Goal: Communication & Community: Answer question/provide support

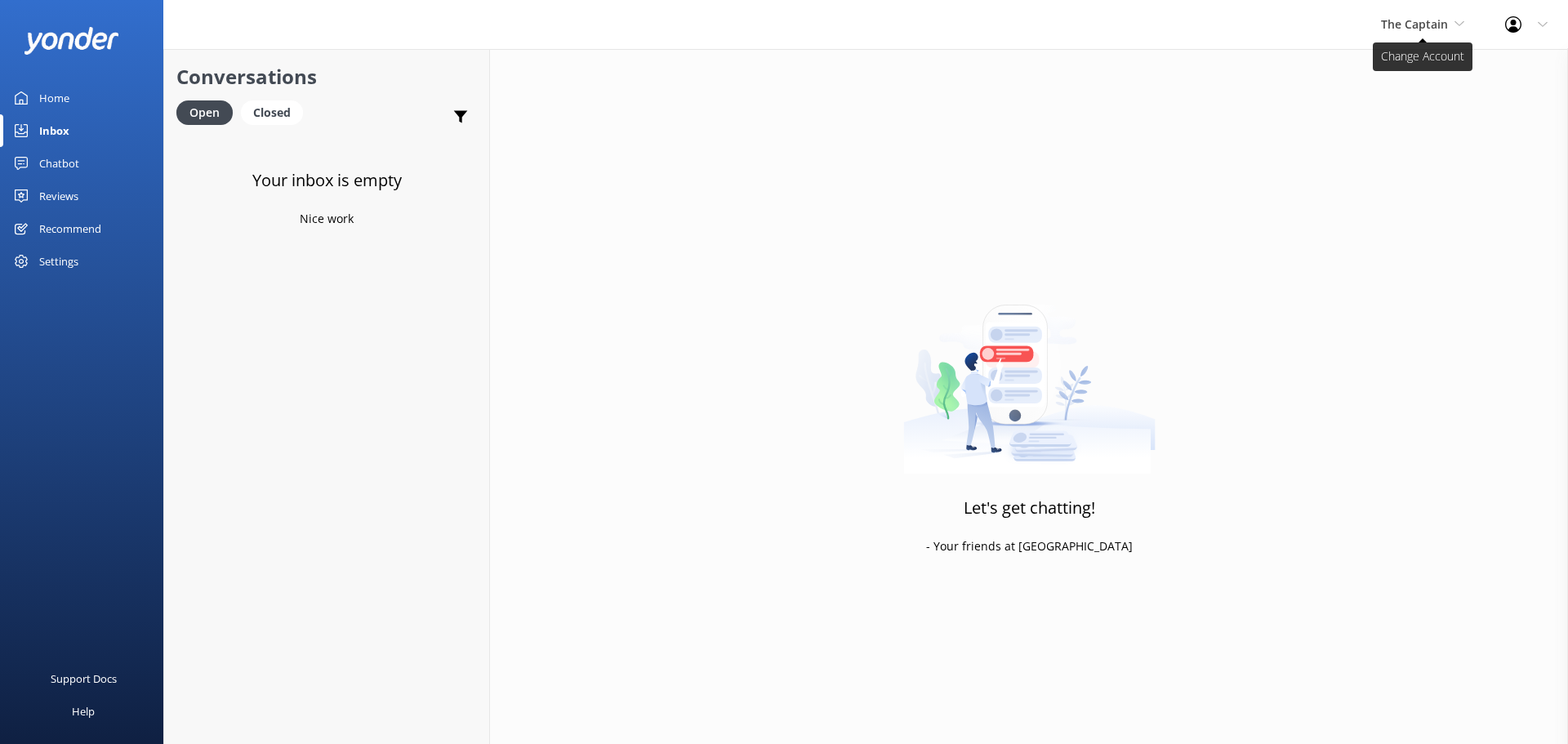
click at [1409, 27] on span "The Captain" at bounding box center [1415, 23] width 67 height 15
click at [1458, 74] on link "De [GEOGRAPHIC_DATA]" at bounding box center [1442, 69] width 163 height 39
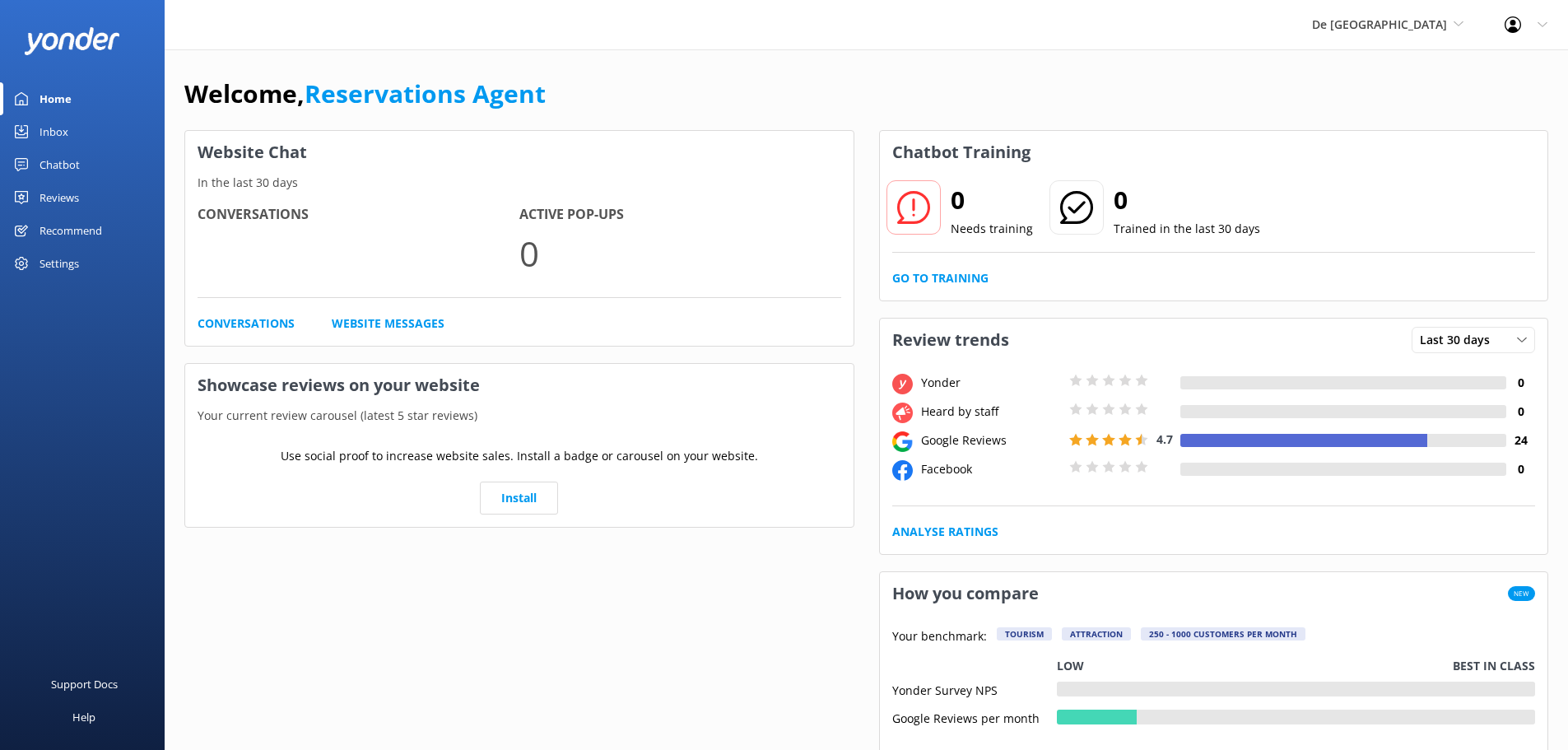
click at [53, 124] on div "Inbox" at bounding box center [54, 131] width 29 height 33
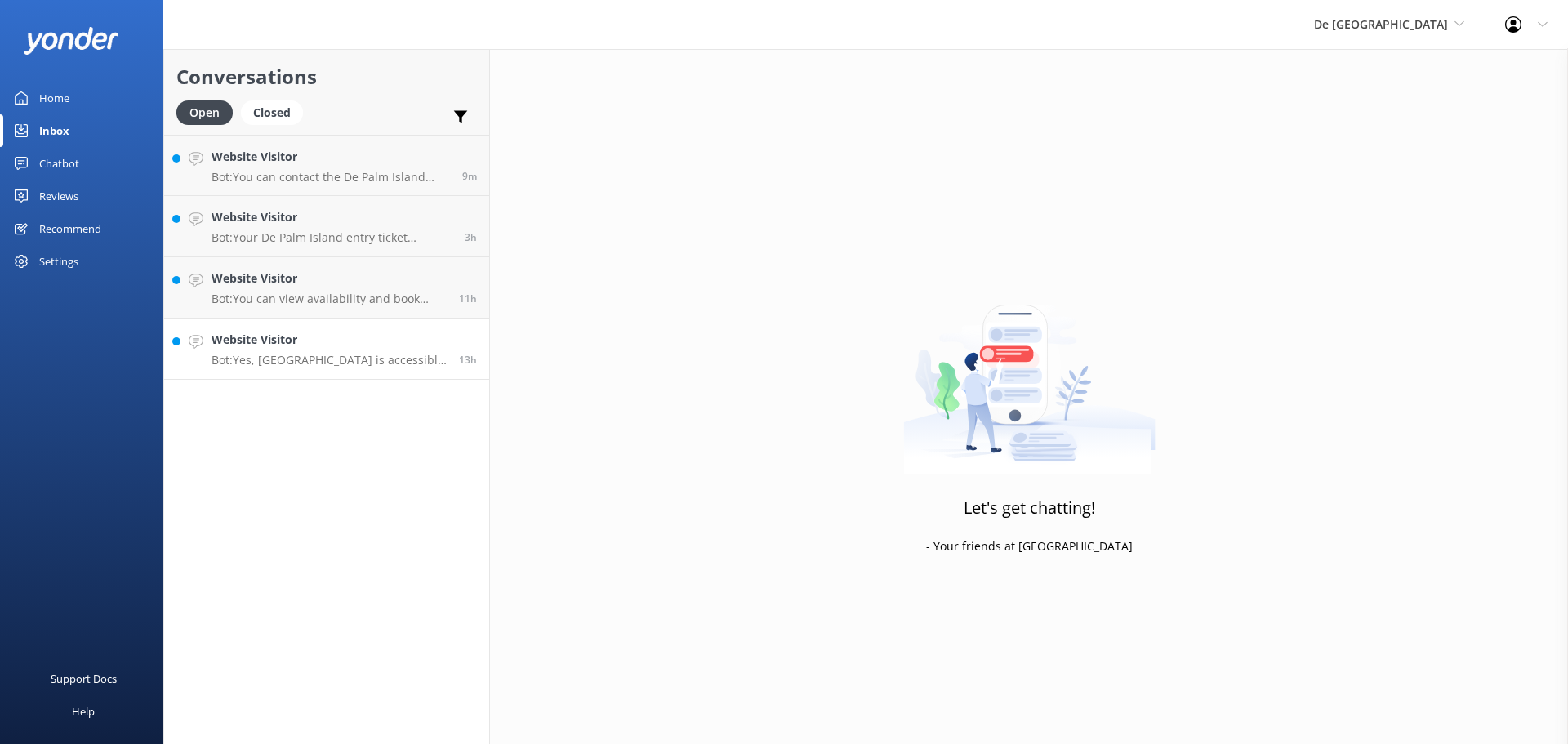
click at [349, 362] on p "Bot: Yes, De Palm Island is accessible and can accommodate anyone with accessib…" at bounding box center [329, 360] width 235 height 14
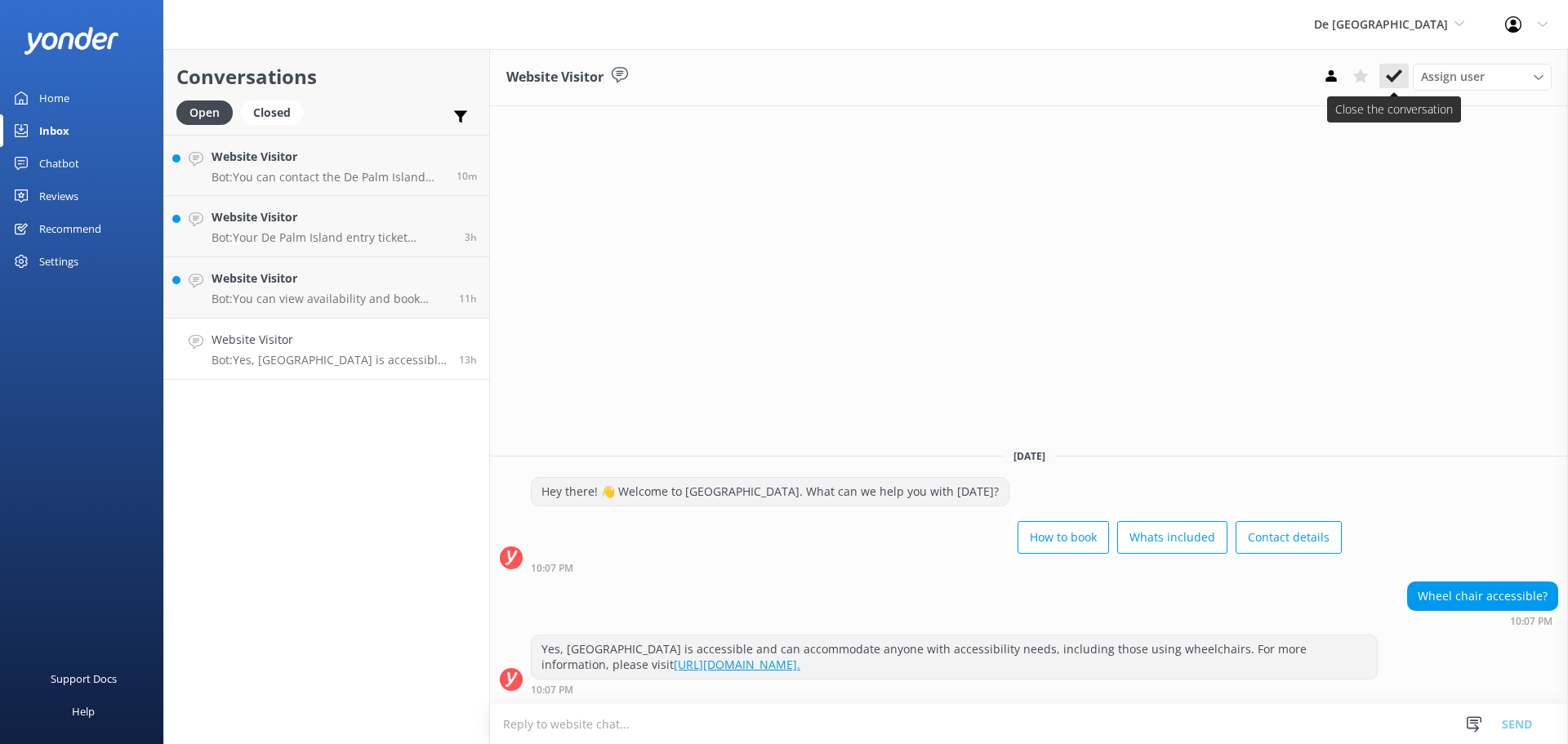
click at [1399, 85] on button at bounding box center [1394, 75] width 30 height 24
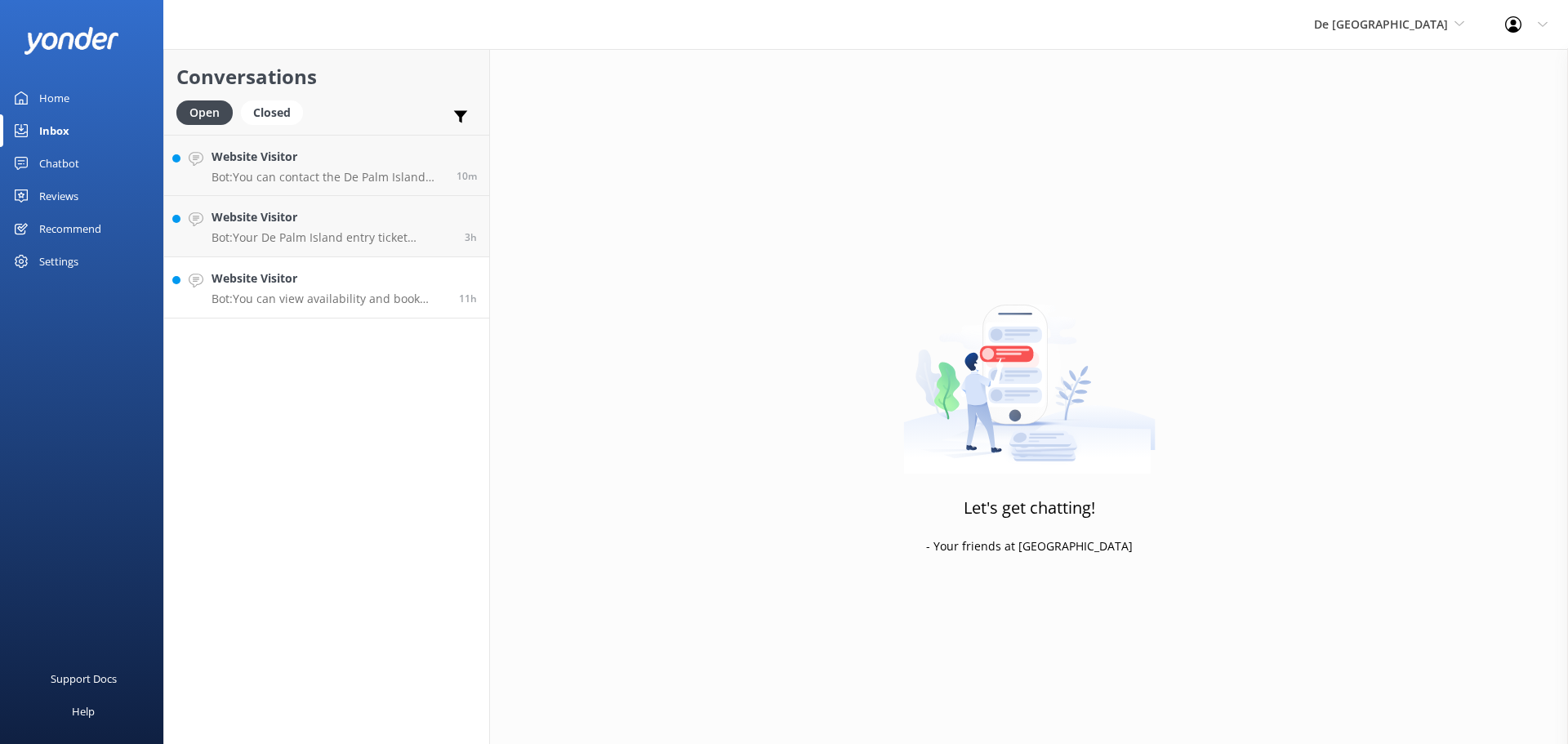
click at [309, 288] on div "Website Visitor Bot: You can view availability and book Beach Cabanas online at…" at bounding box center [329, 287] width 235 height 36
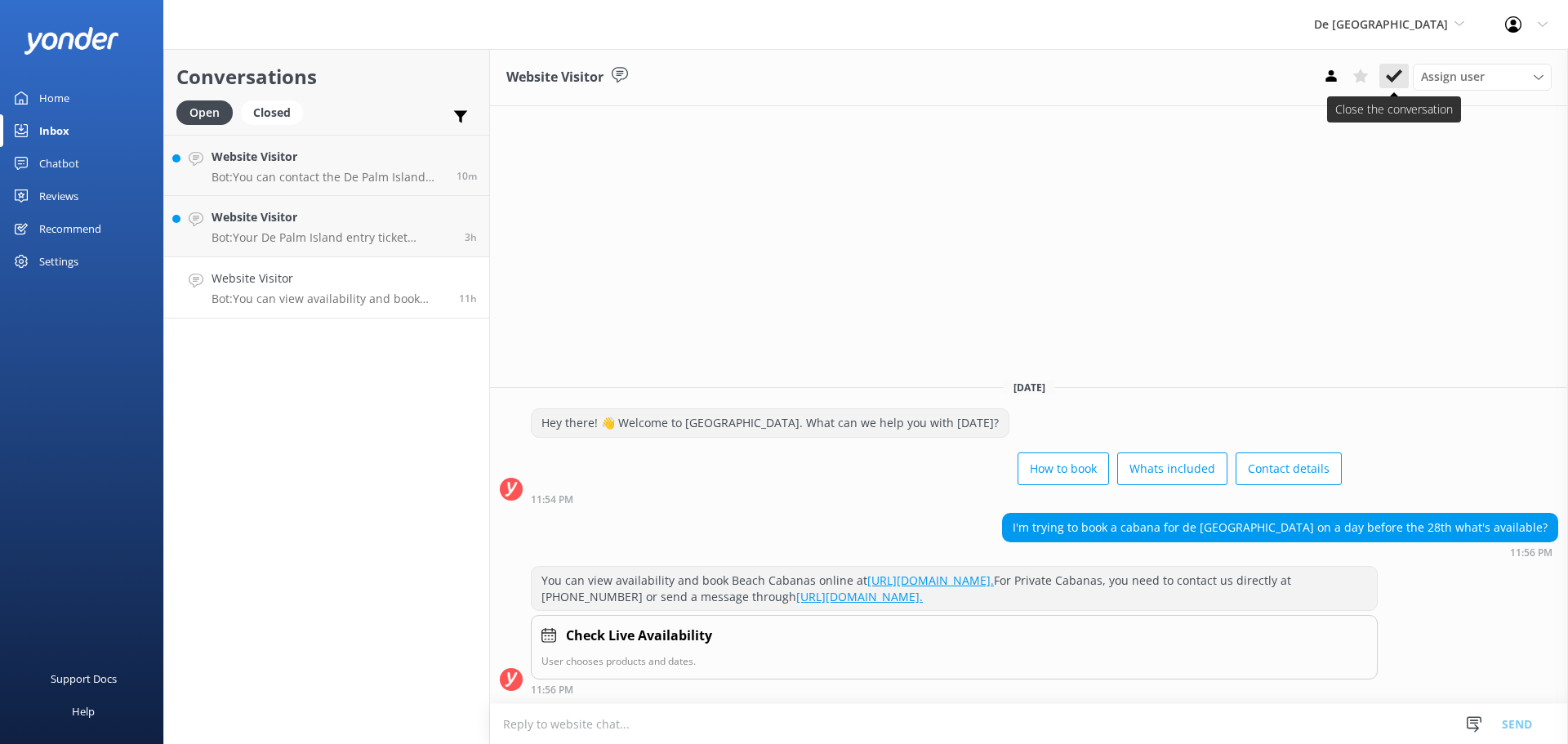
click at [1397, 70] on icon at bounding box center [1394, 76] width 16 height 16
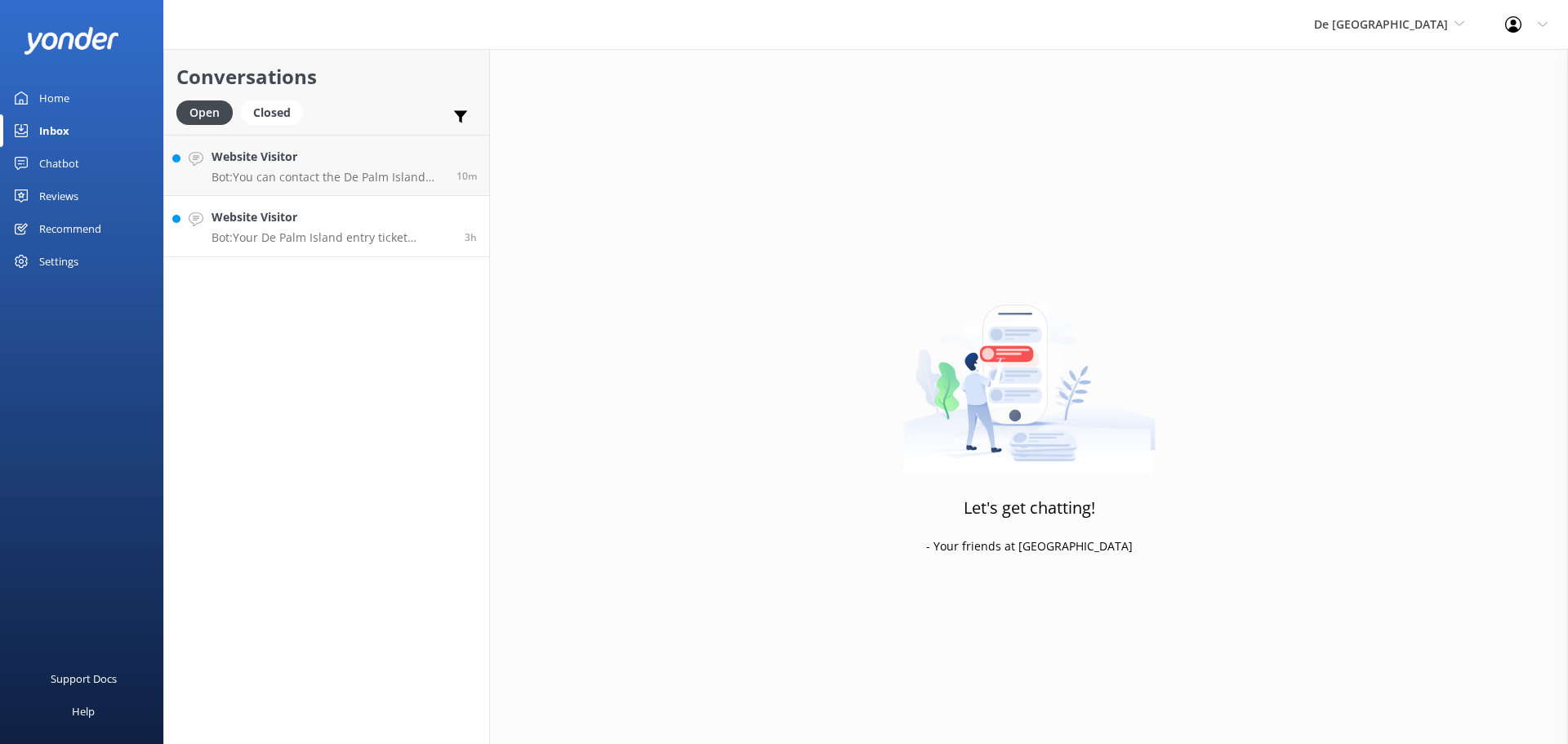
click at [304, 232] on p "Bot: Your De Palm Island entry ticket includes a lunch buffet, open bar, grill …" at bounding box center [332, 238] width 241 height 14
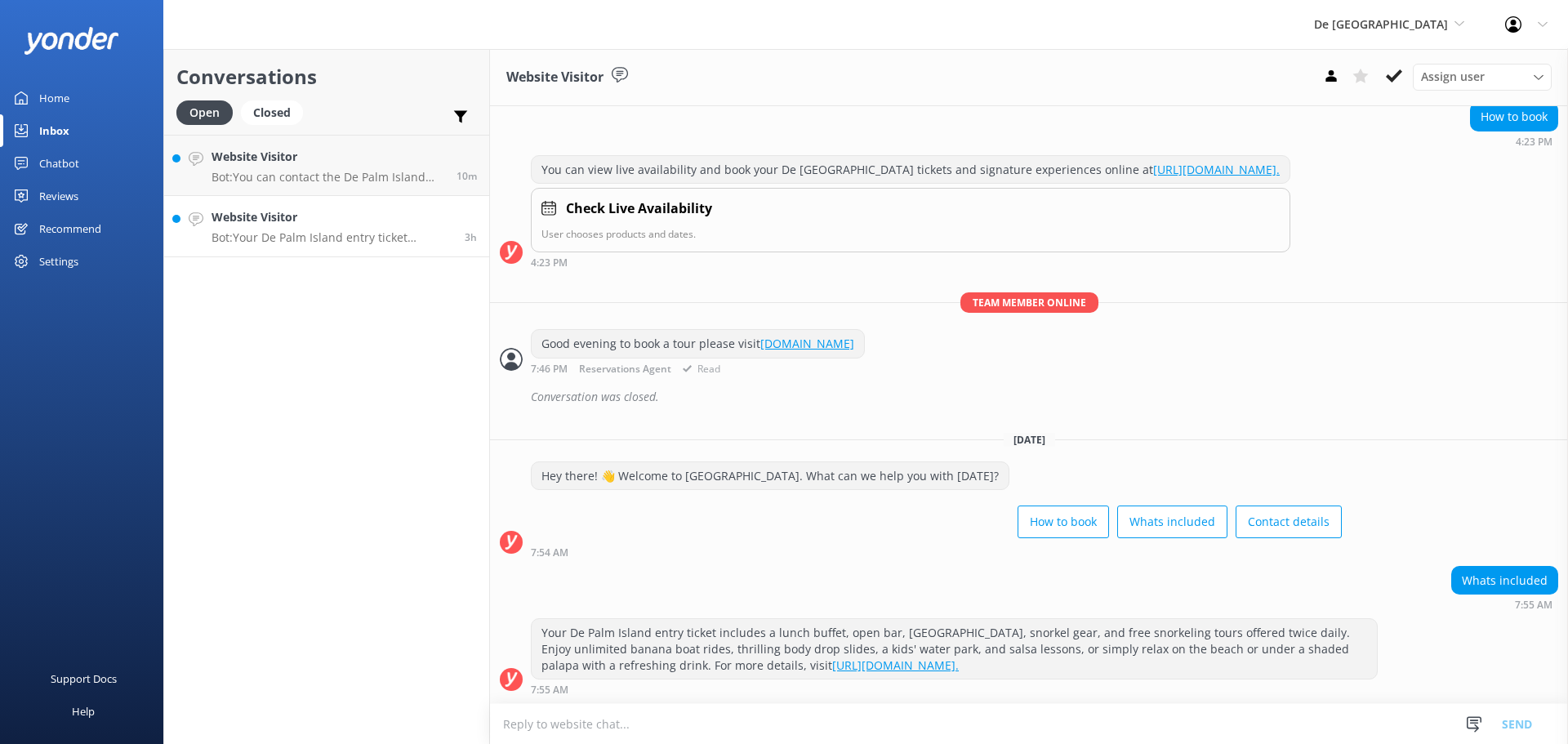
scroll to position [305, 0]
click at [1396, 75] on use at bounding box center [1394, 75] width 16 height 13
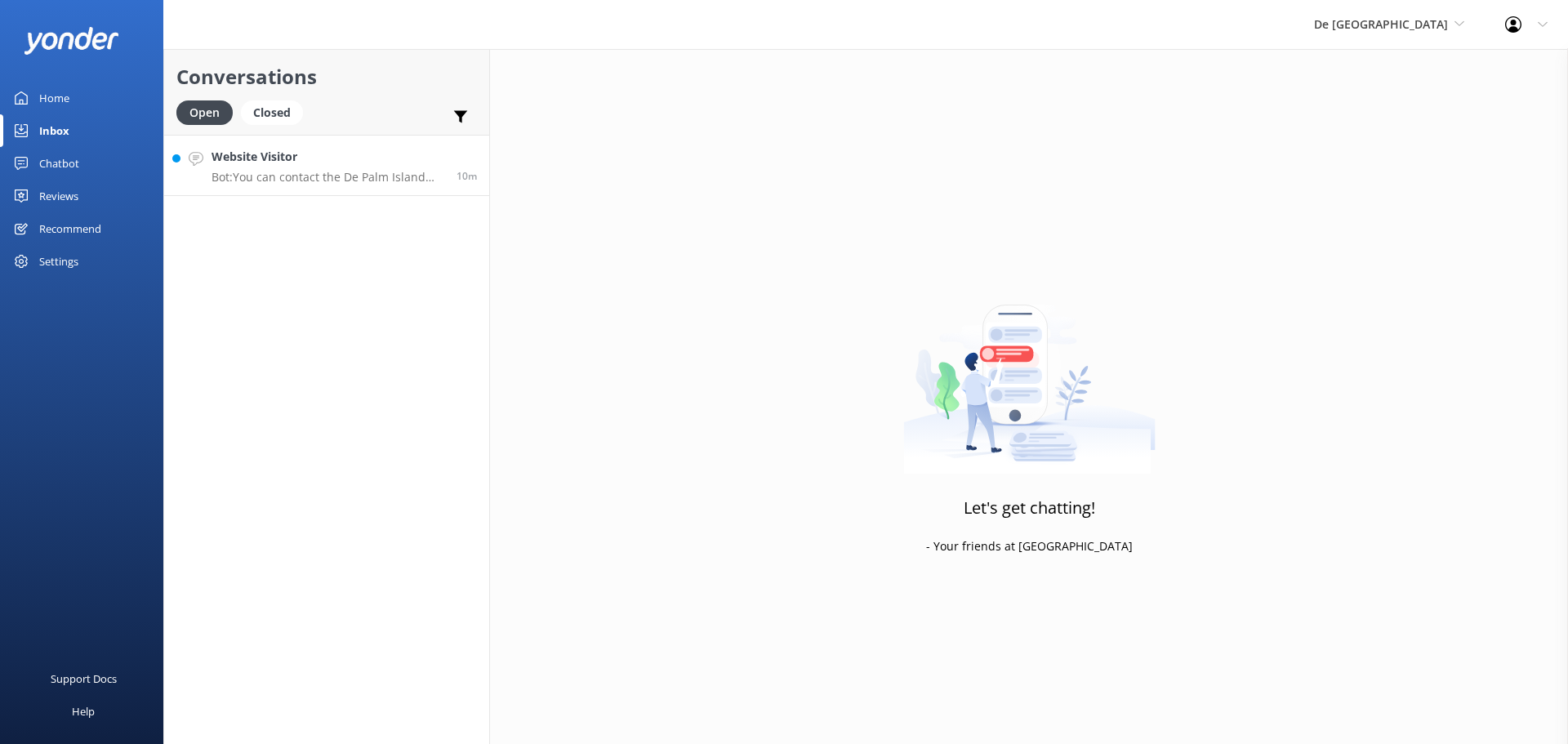
click at [364, 177] on p "Bot: You can contact the De Palm Island team at contact@depalmtours.com." at bounding box center [328, 177] width 232 height 14
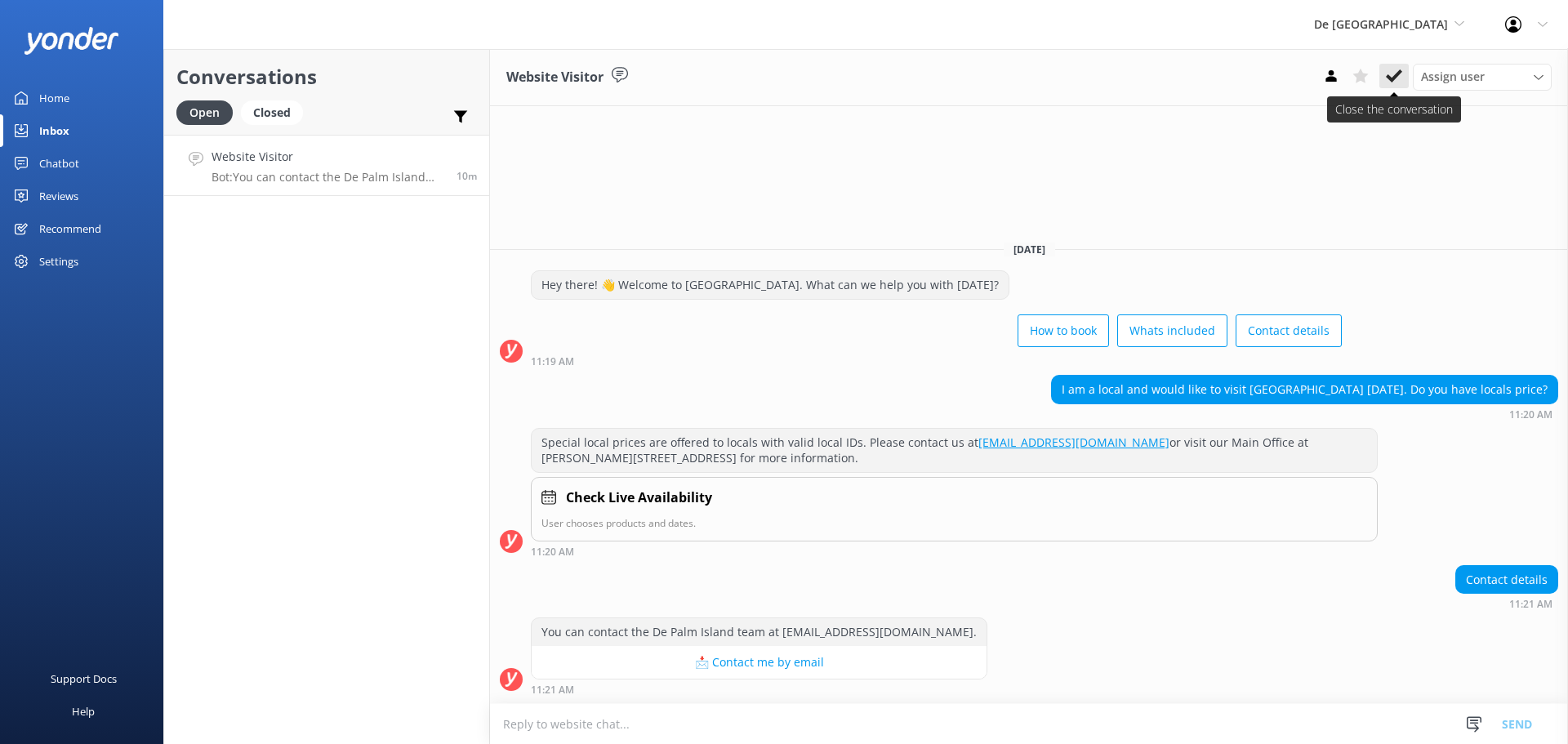
click at [1397, 75] on use at bounding box center [1394, 75] width 16 height 13
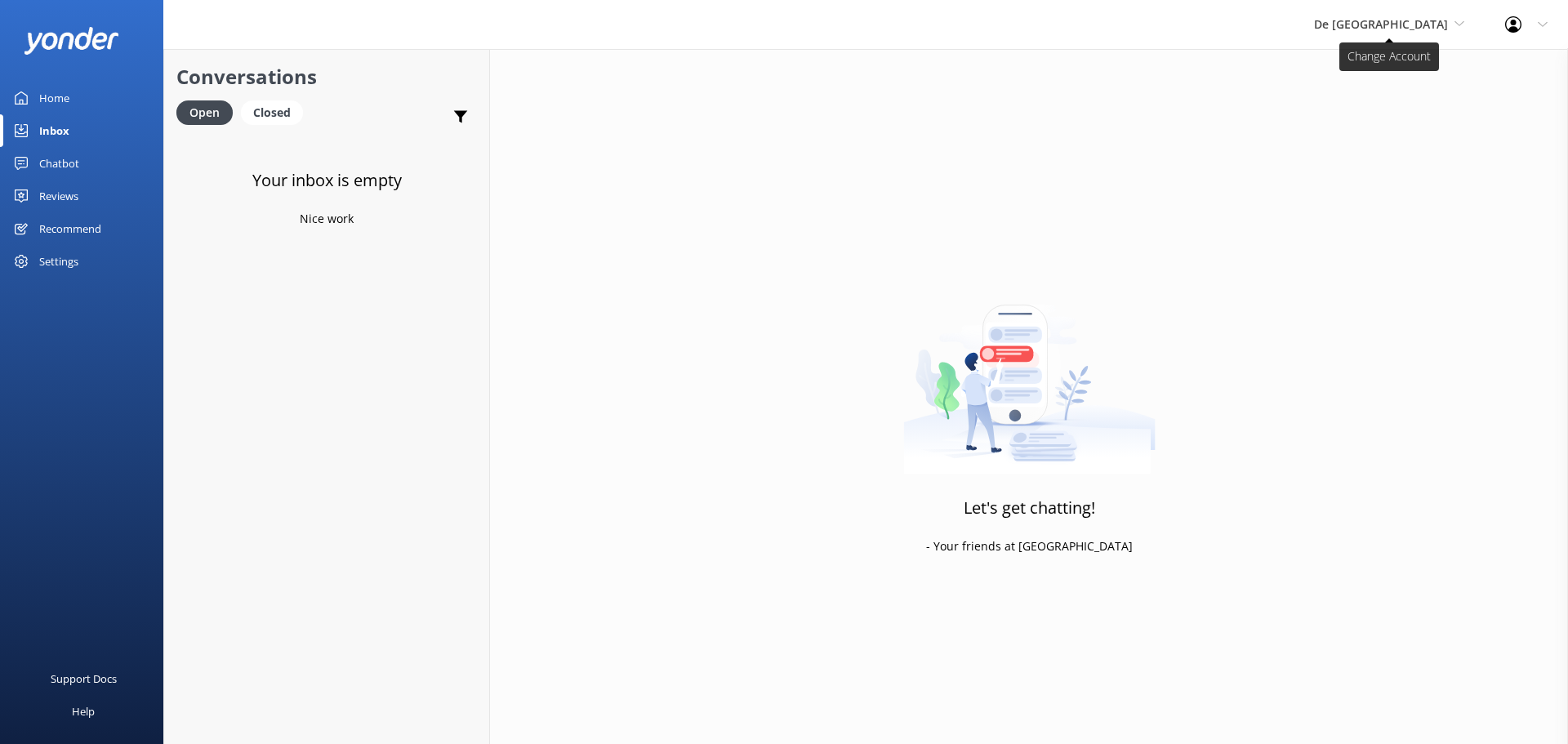
click at [1371, 31] on span "De [GEOGRAPHIC_DATA]" at bounding box center [1380, 23] width 134 height 15
click at [1395, 140] on link "The Captain" at bounding box center [1375, 147] width 163 height 39
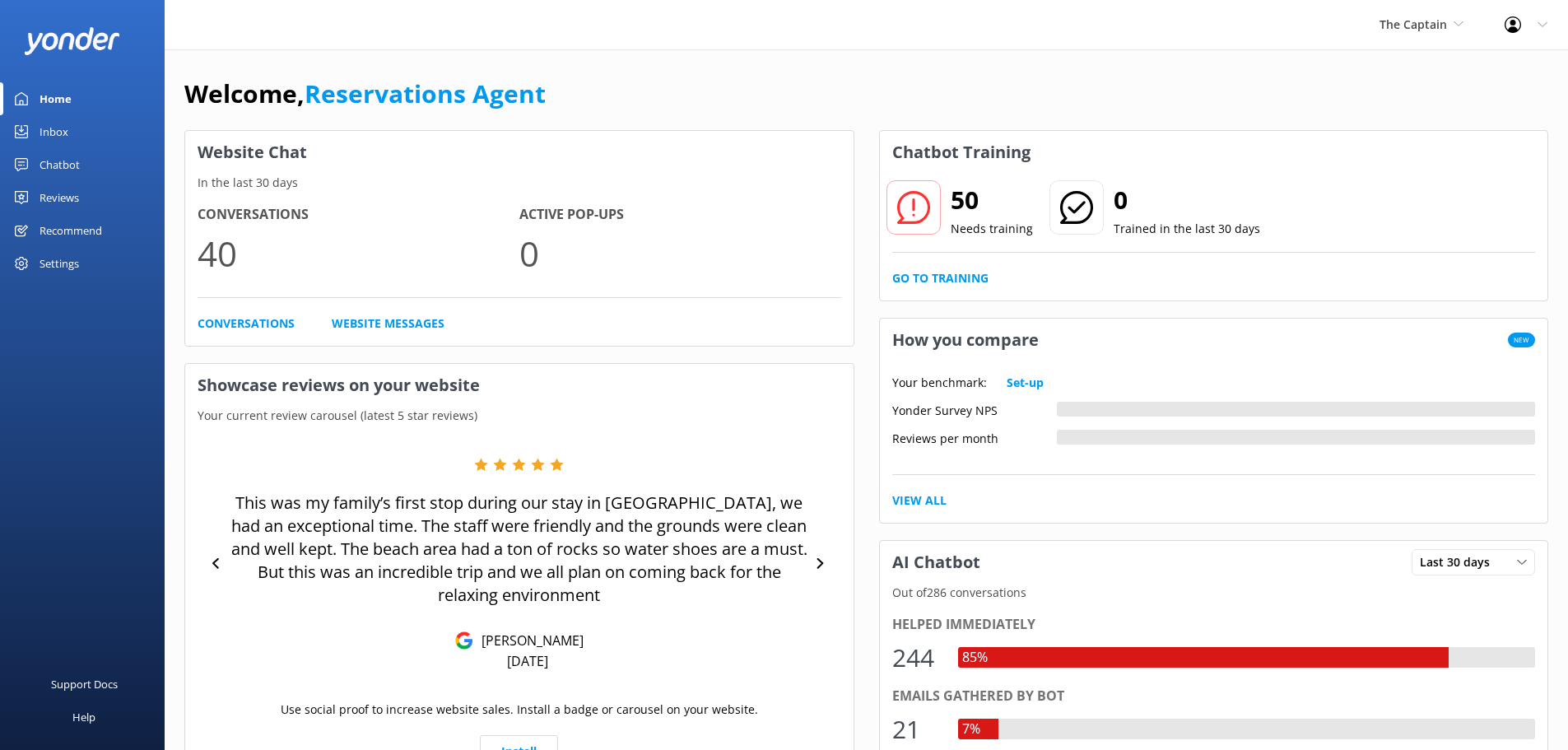
click at [56, 127] on div "Inbox" at bounding box center [54, 131] width 29 height 33
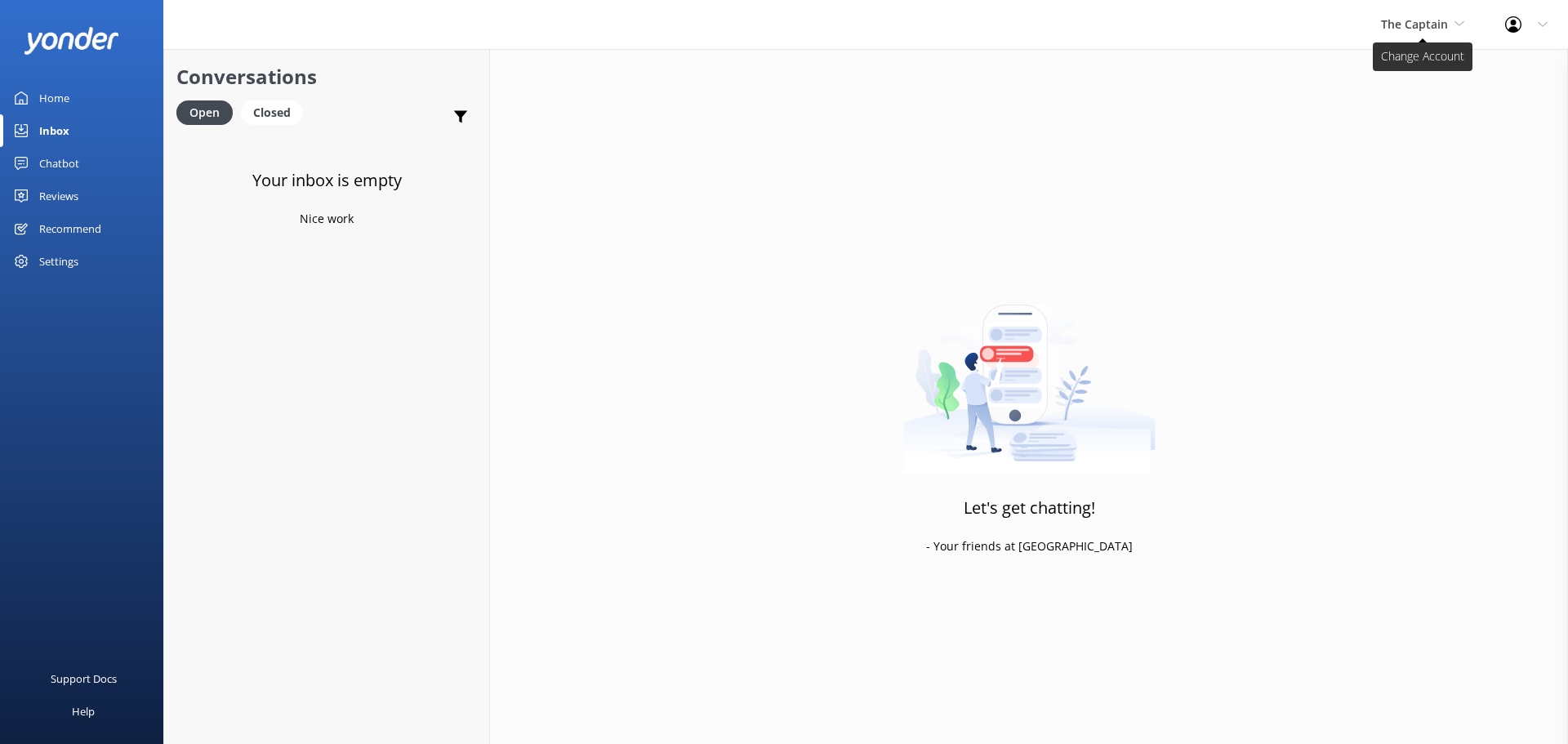
click at [1437, 30] on span "The Captain" at bounding box center [1415, 23] width 67 height 15
click at [1411, 145] on link "The Captain" at bounding box center [1442, 147] width 163 height 39
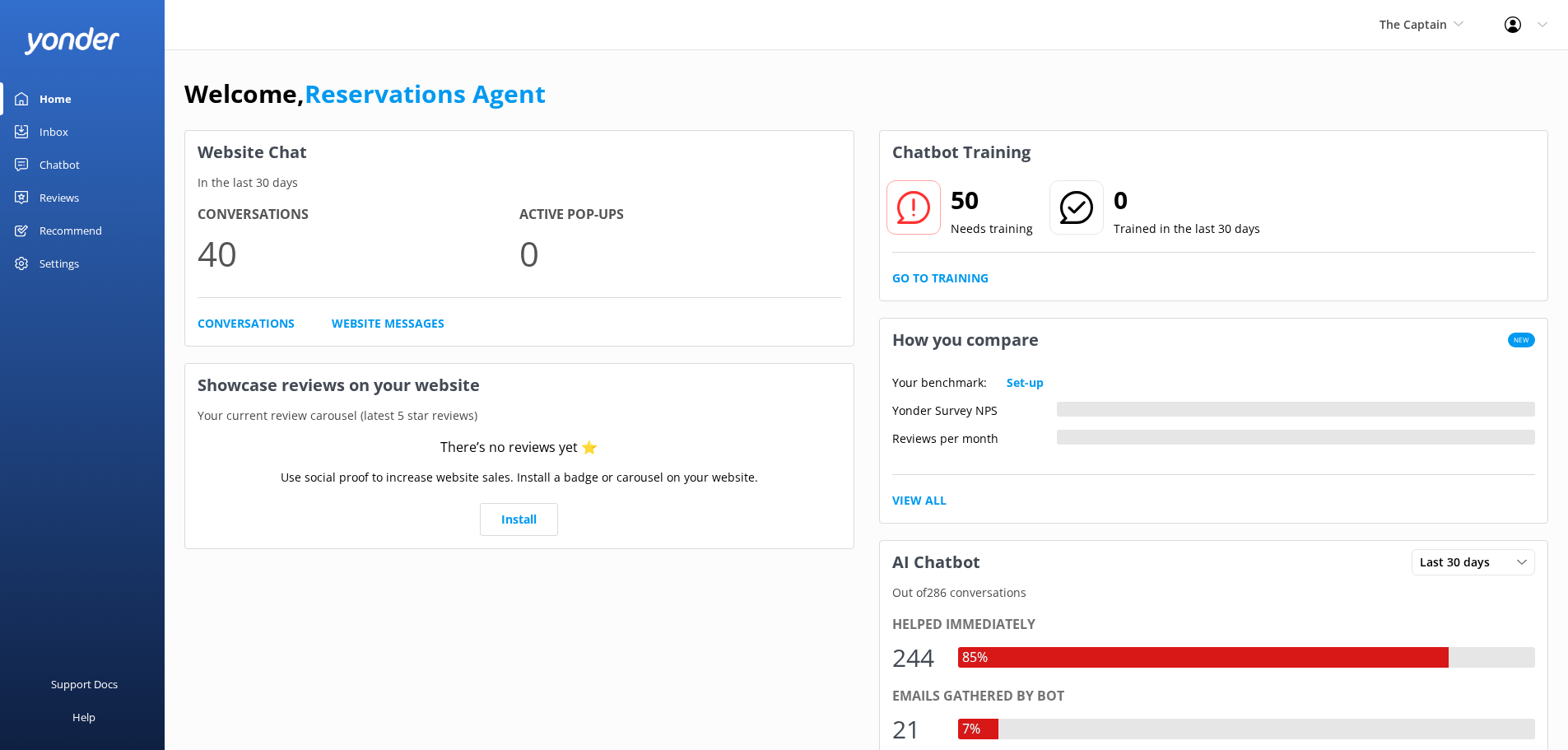
click at [92, 125] on link "Inbox" at bounding box center [82, 131] width 165 height 33
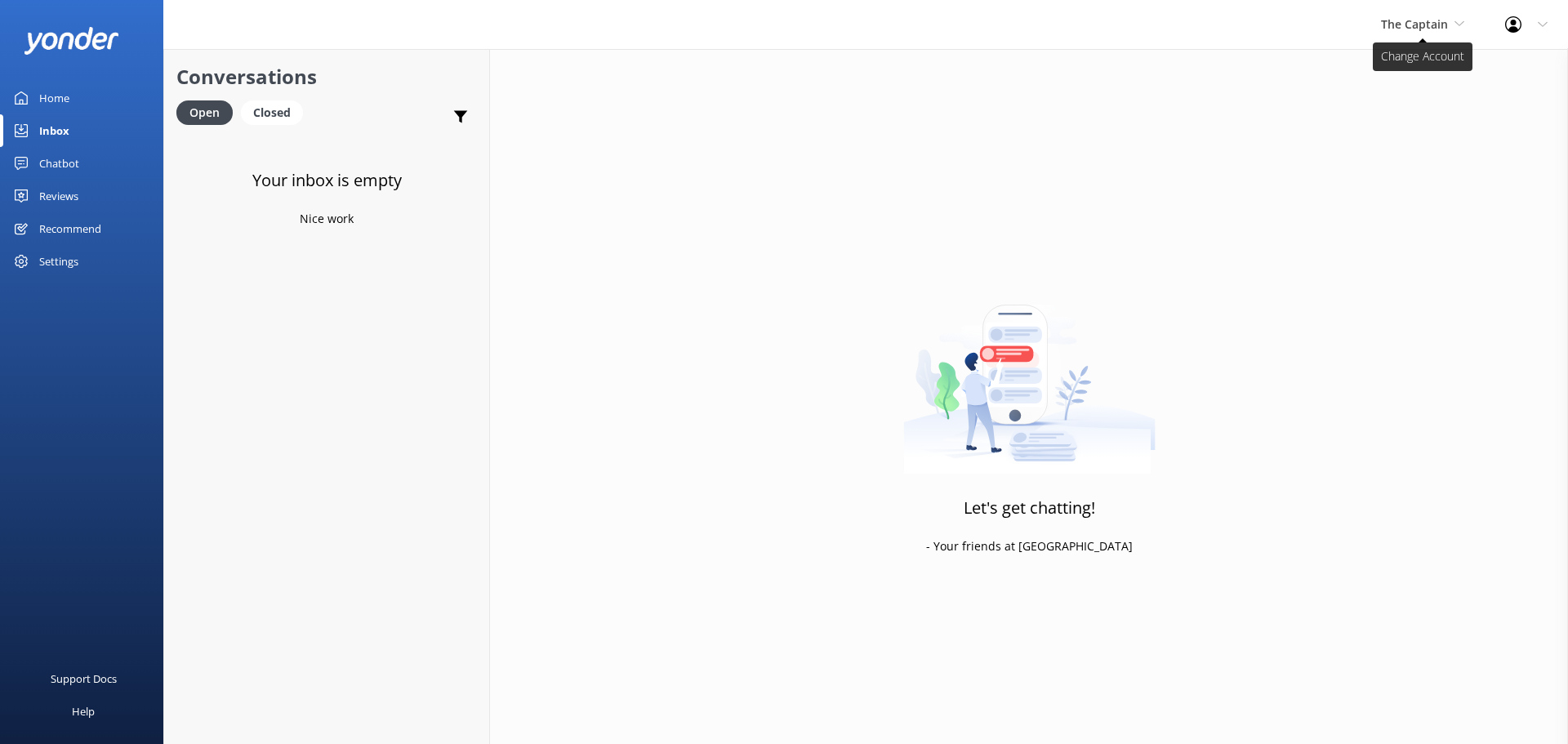
click at [1432, 21] on span "The Captain" at bounding box center [1415, 23] width 67 height 15
click at [1428, 105] on link "Aruba's Activities Expert" at bounding box center [1442, 108] width 163 height 39
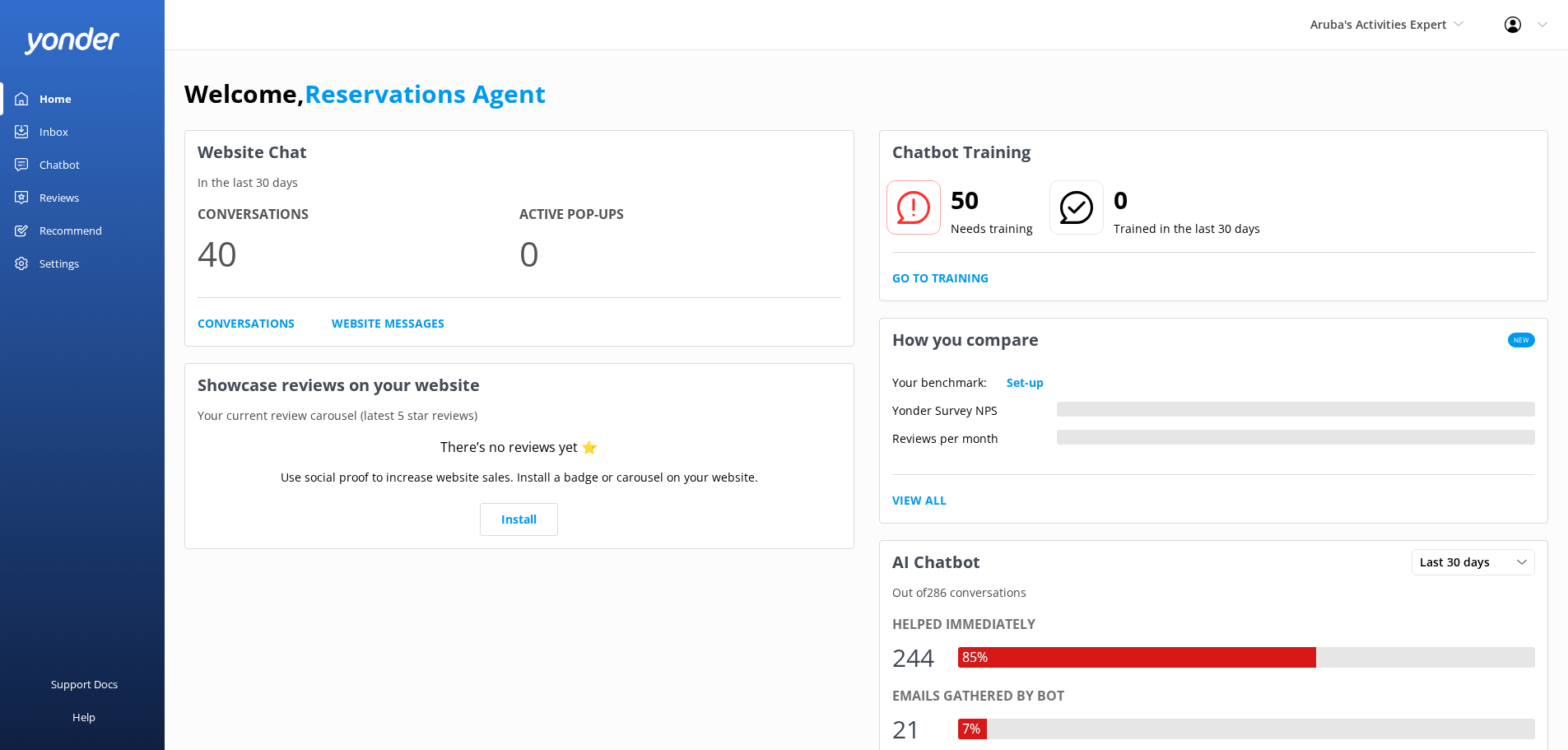
click at [66, 142] on div "Inbox" at bounding box center [54, 131] width 29 height 33
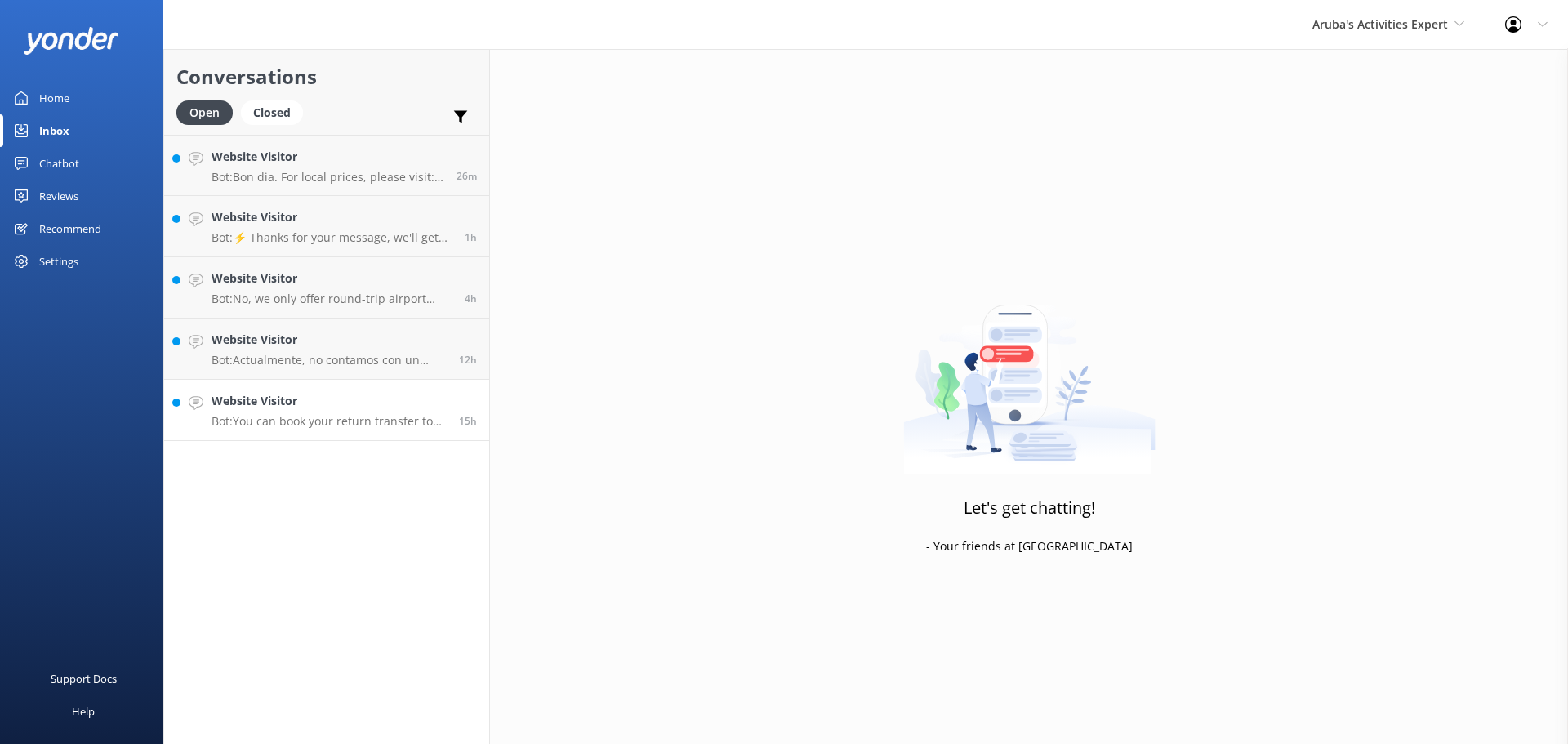
click at [376, 417] on p "Bot: You can book your return transfer to the airport through our online bookin…" at bounding box center [329, 421] width 235 height 14
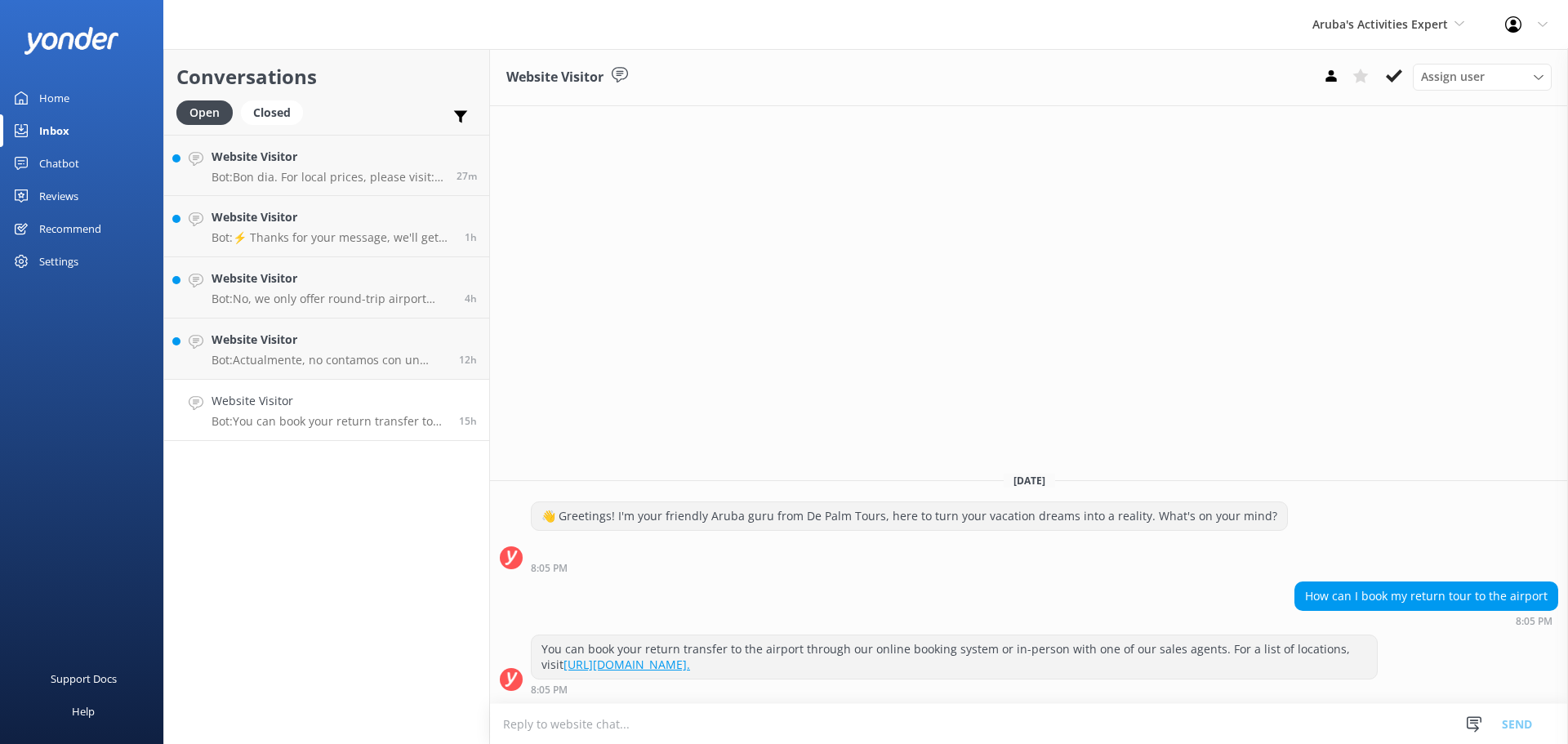
click at [664, 731] on textarea at bounding box center [1029, 723] width 1078 height 40
click at [1396, 74] on icon at bounding box center [1394, 76] width 16 height 16
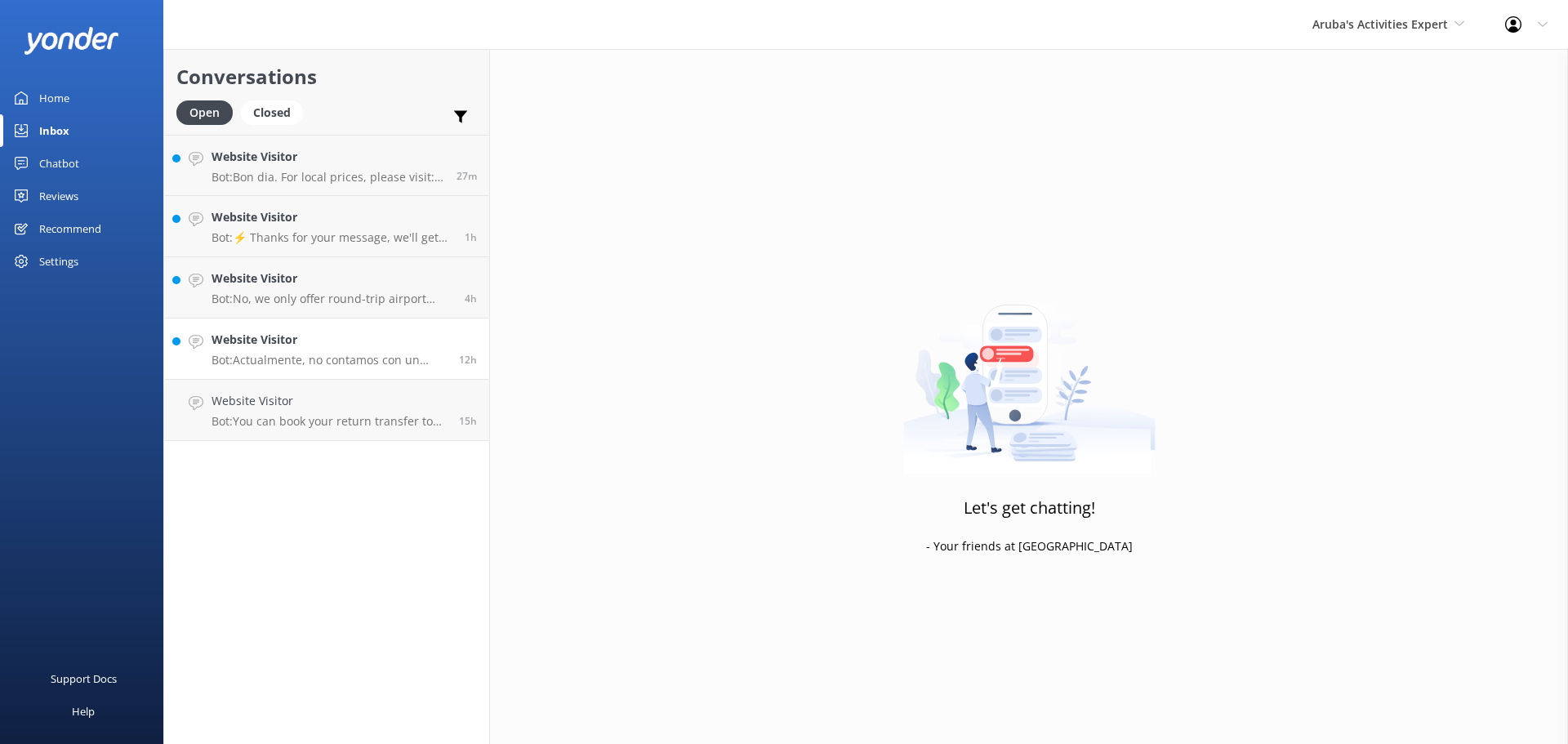
click at [313, 368] on link "Website Visitor Bot: Actualmente, no contamos con un número de WhatsApp. Por fa…" at bounding box center [327, 349] width 325 height 61
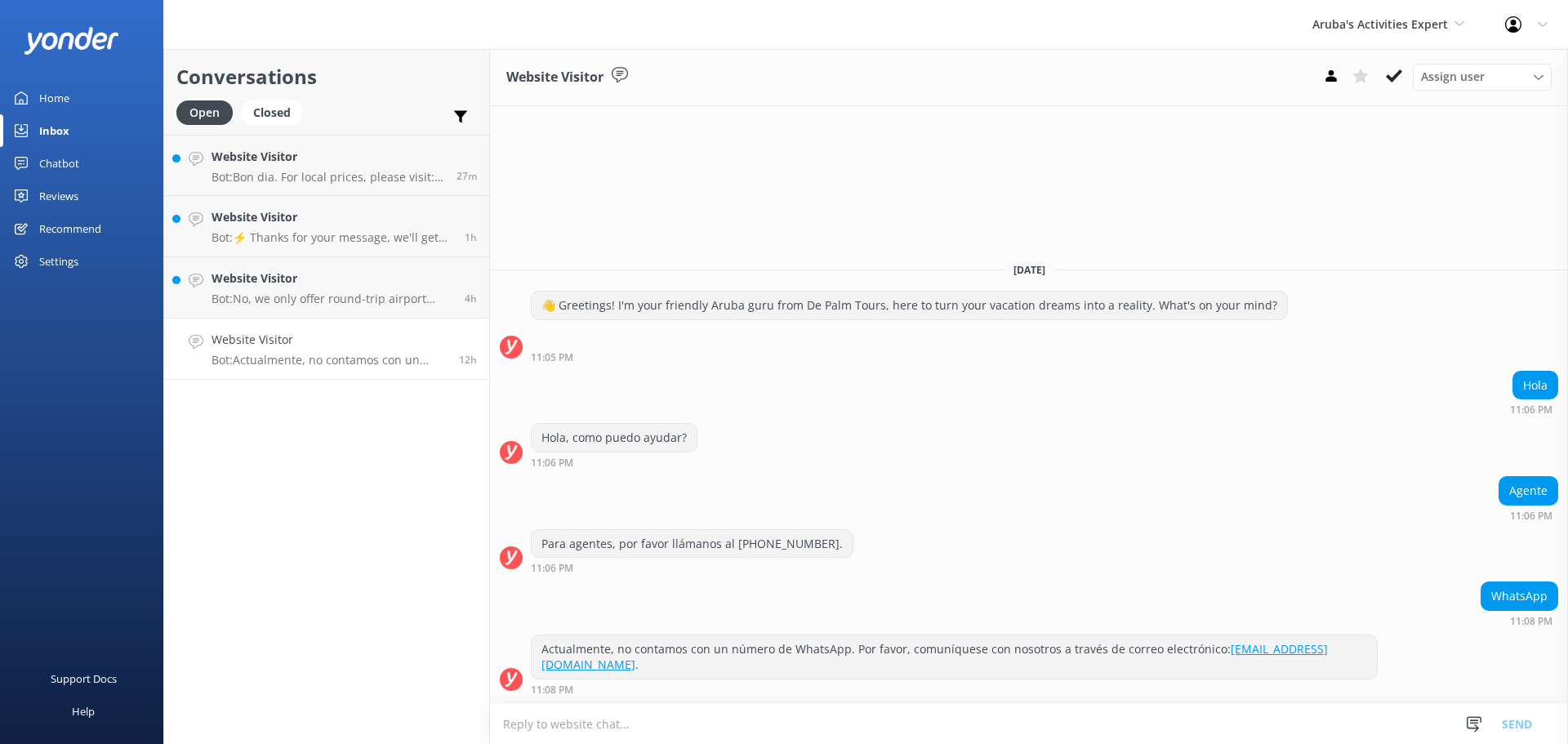
click at [837, 739] on textarea at bounding box center [1029, 723] width 1078 height 40
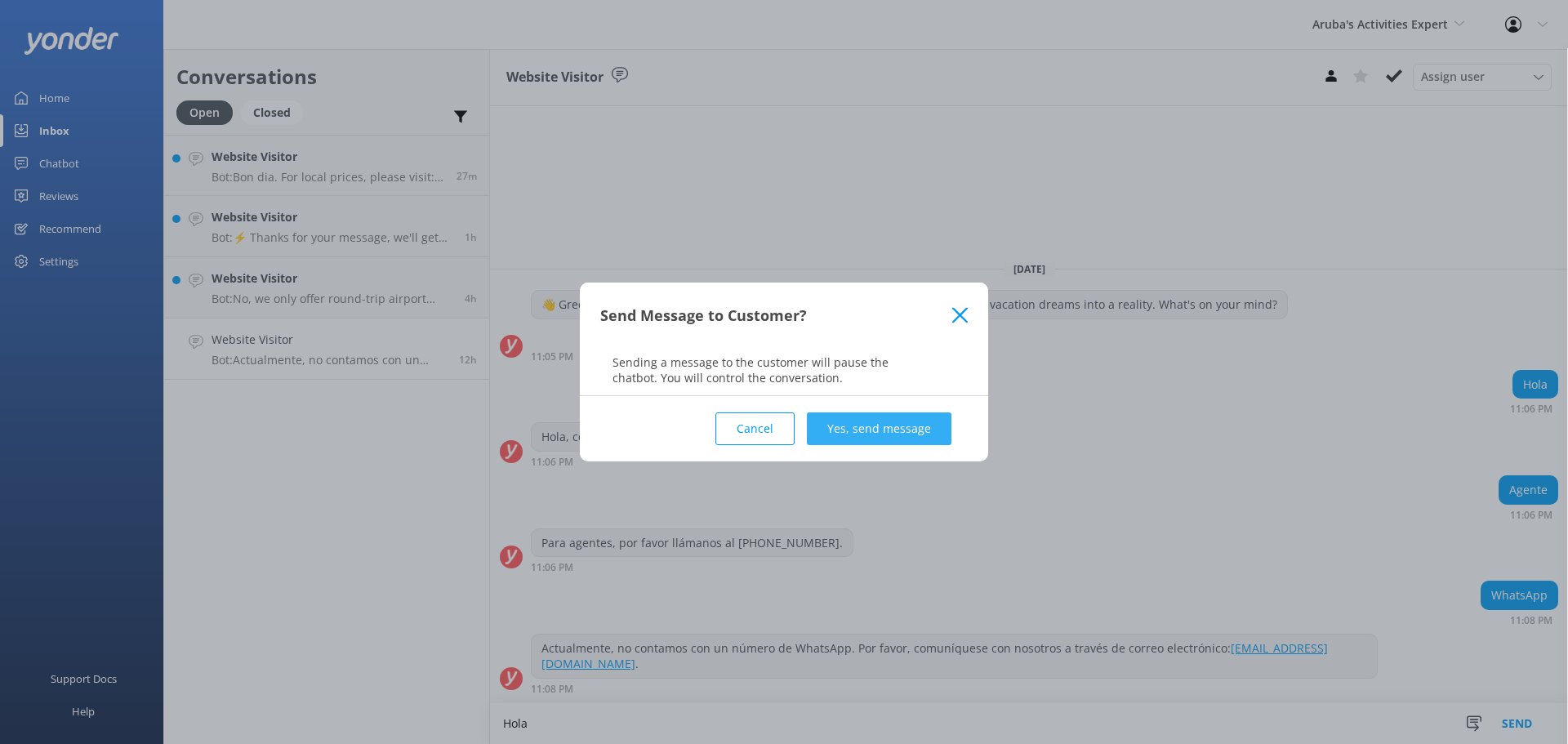
type textarea "Hola"
click at [891, 420] on button "Yes, send message" at bounding box center [879, 429] width 145 height 32
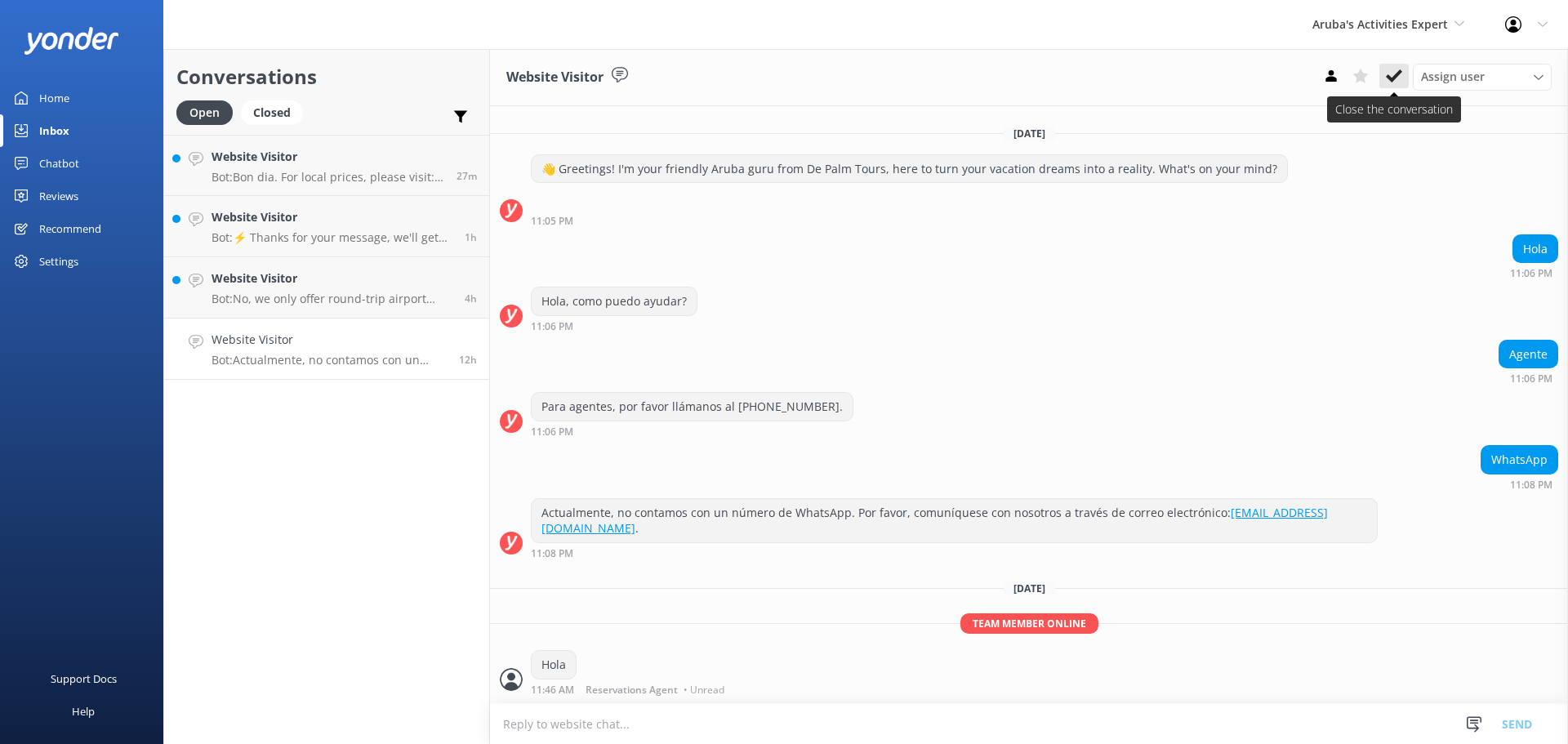
click at [1393, 74] on icon at bounding box center [1394, 76] width 16 height 16
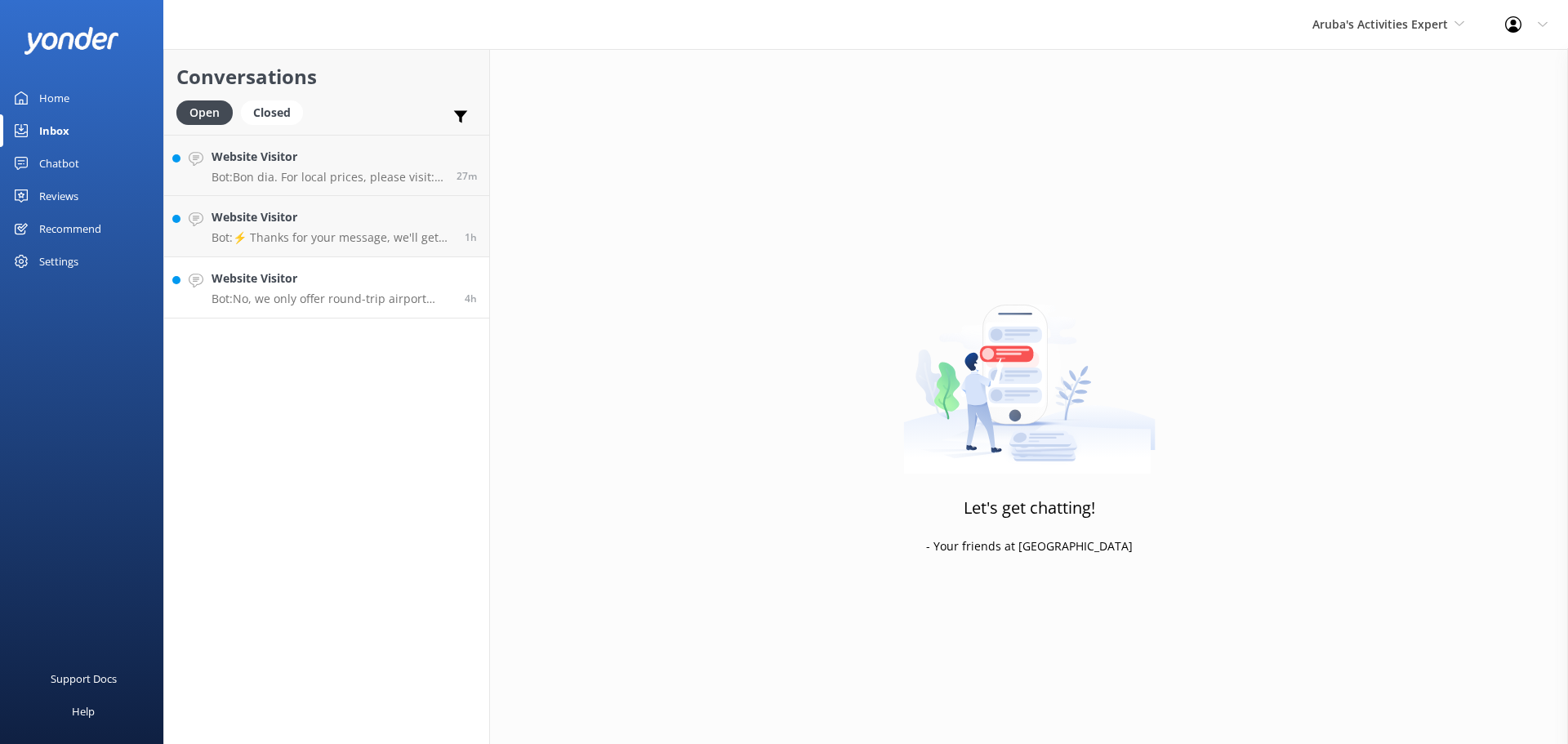
click at [326, 291] on div "Website Visitor Bot: No, we only offer round-trip airport transfers. The only s…" at bounding box center [332, 287] width 241 height 36
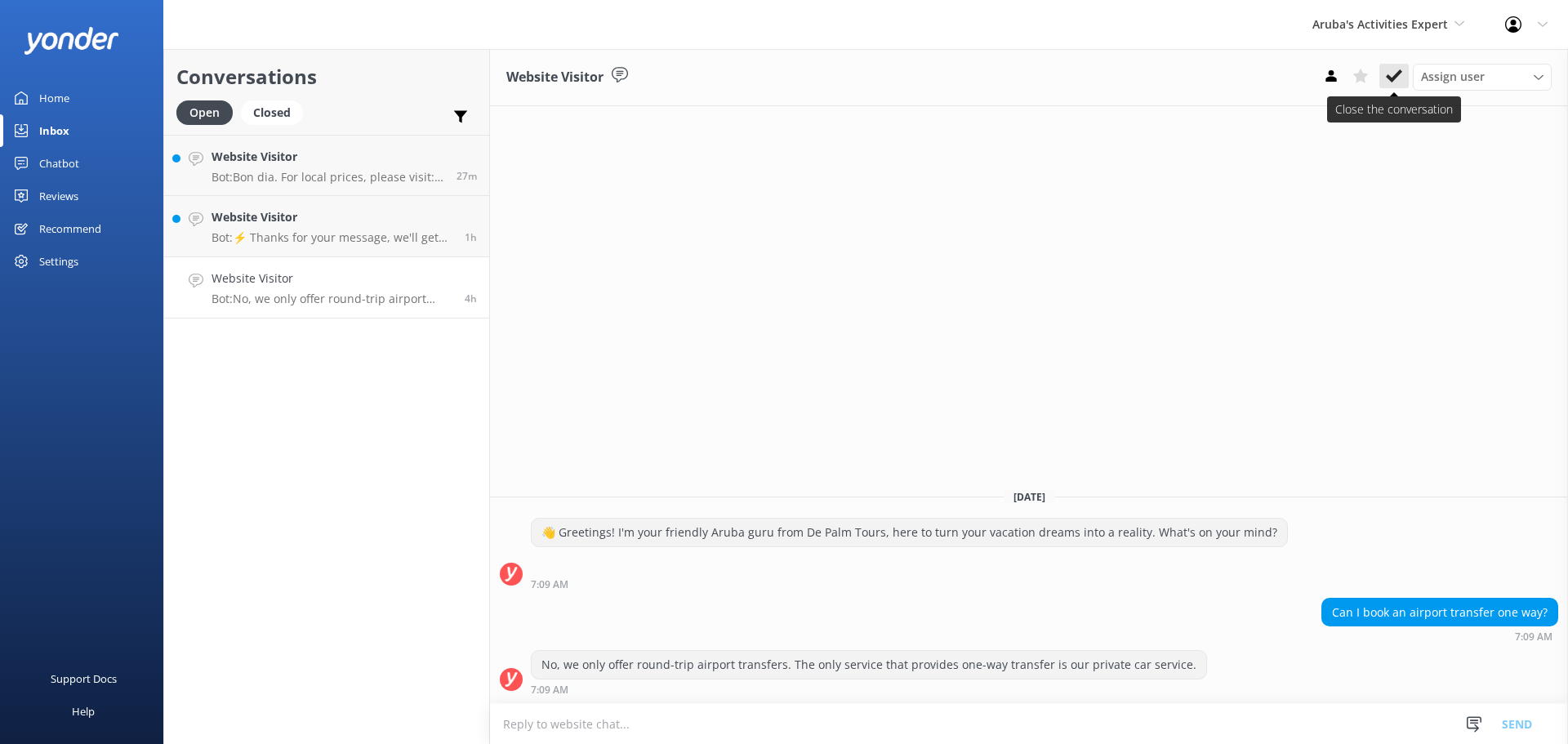
click at [1398, 82] on icon at bounding box center [1394, 76] width 16 height 16
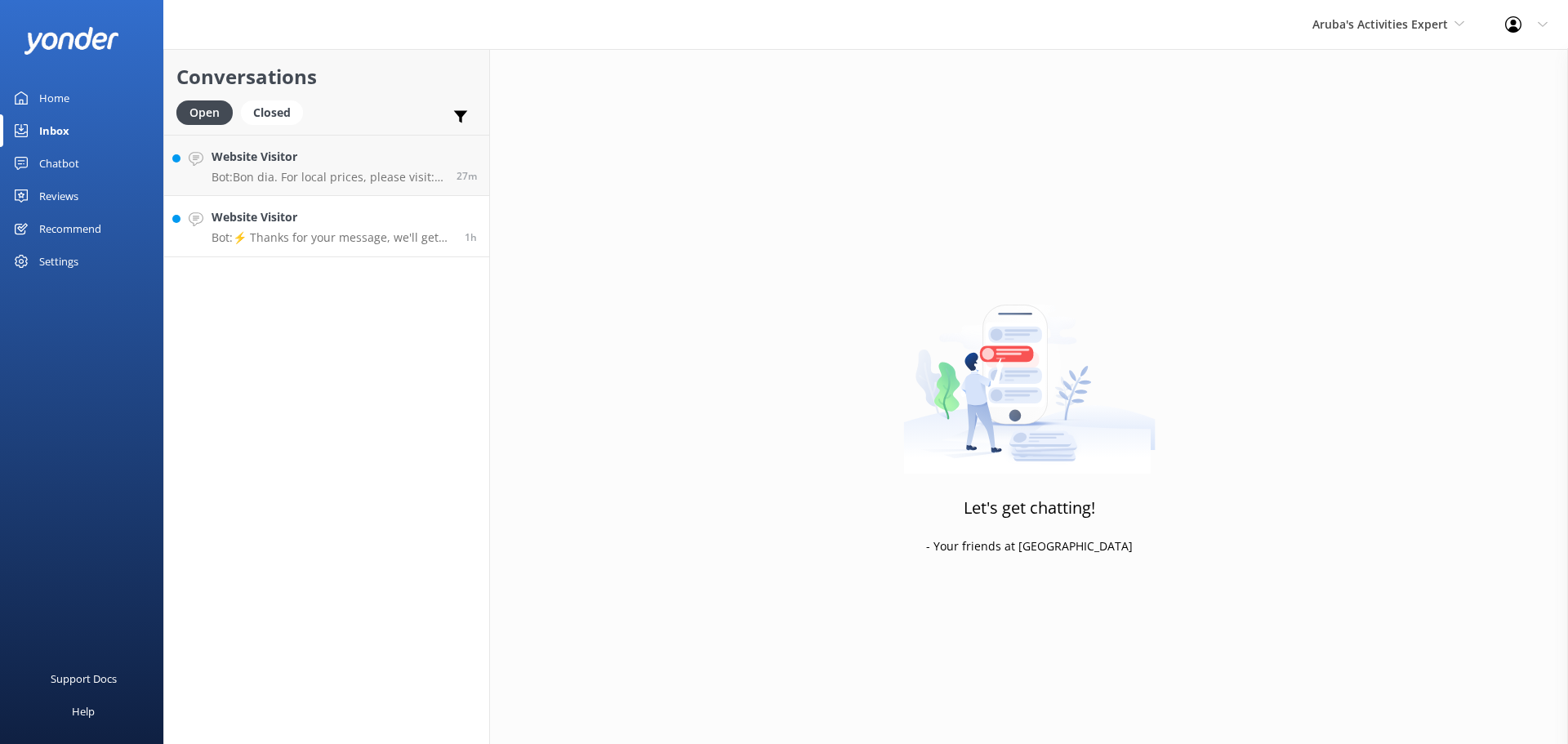
click at [315, 222] on h4 "Website Visitor" at bounding box center [332, 217] width 241 height 18
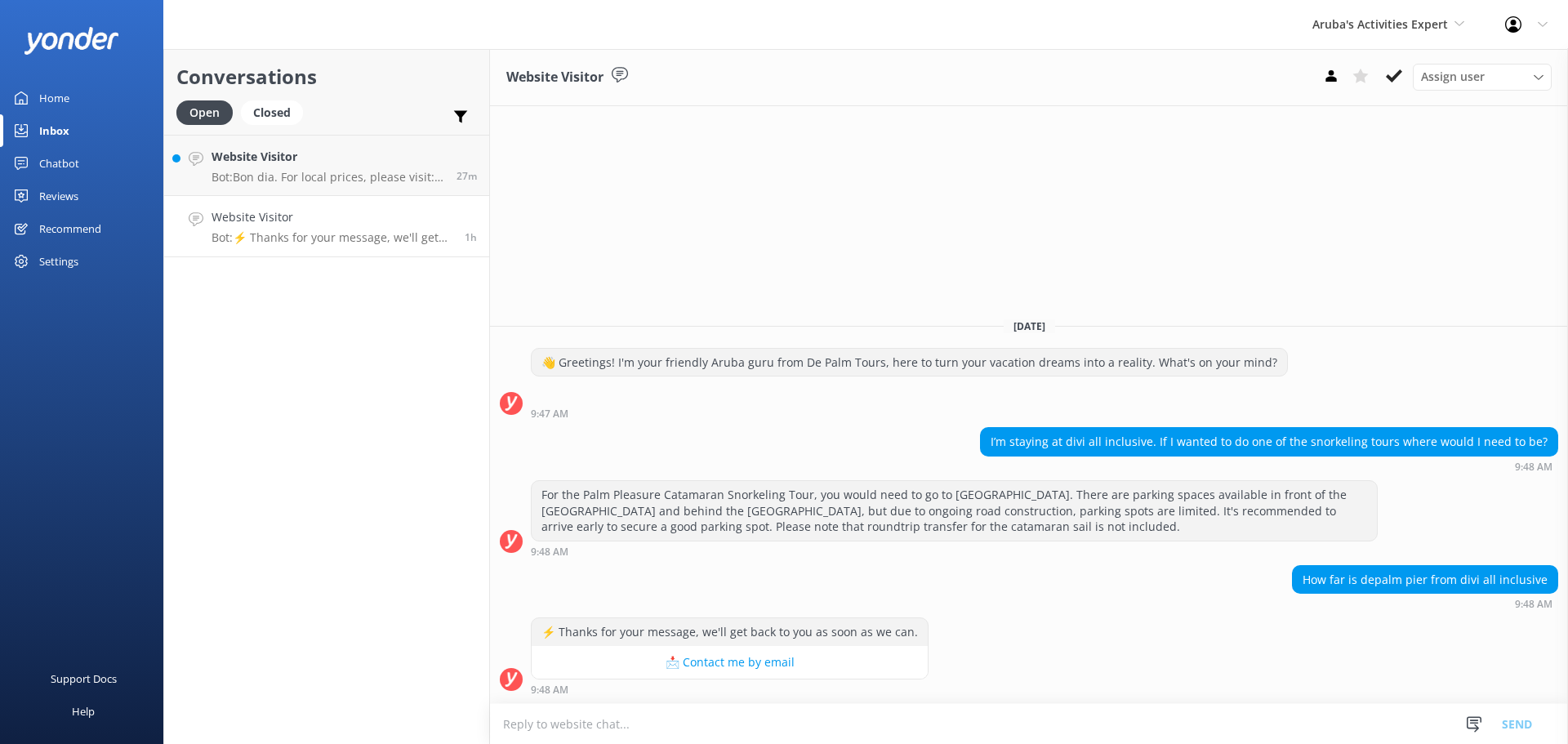
click at [696, 722] on textarea at bounding box center [1029, 723] width 1078 height 40
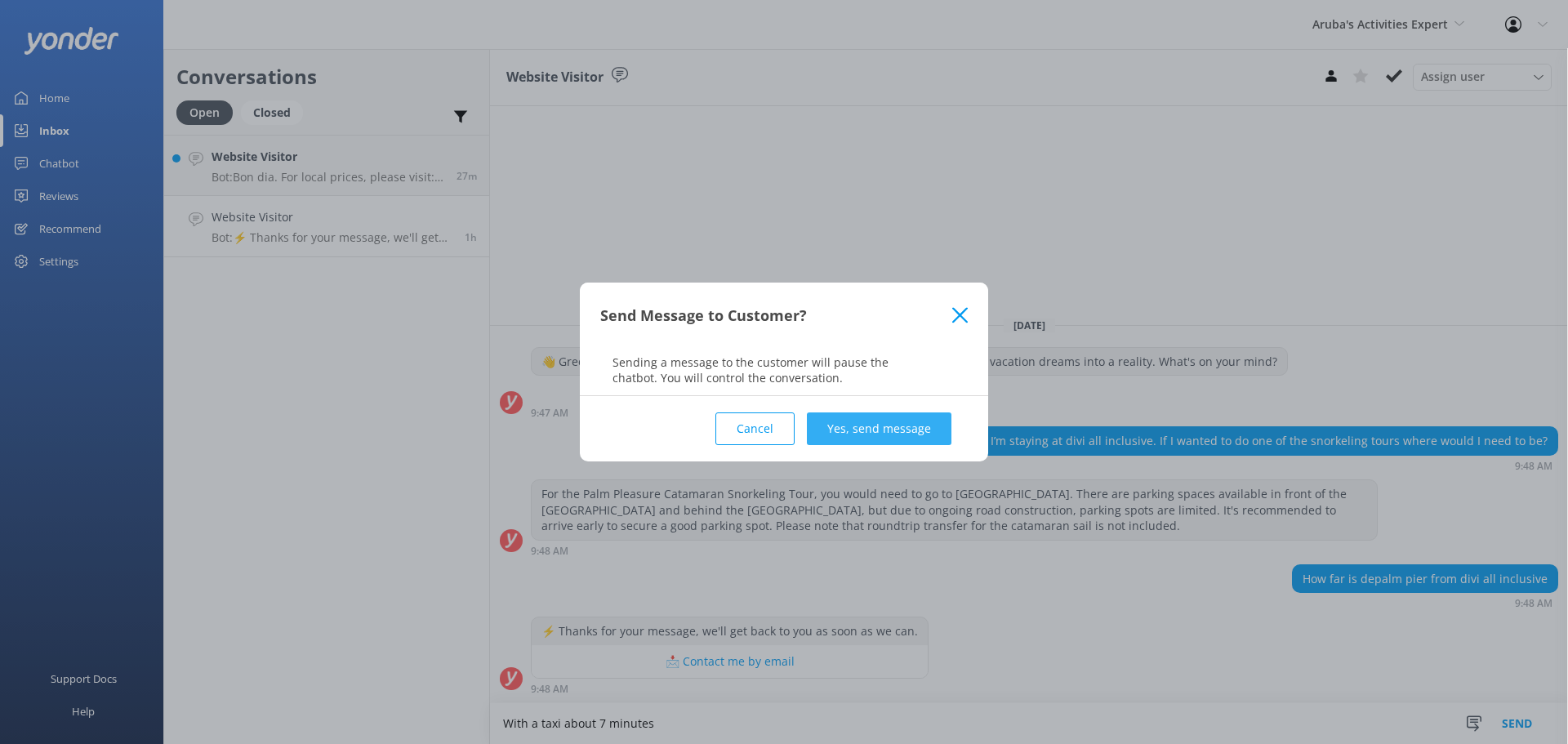
type textarea "With a taxi about 7 minutes"
click at [865, 422] on button "Yes, send message" at bounding box center [879, 429] width 145 height 32
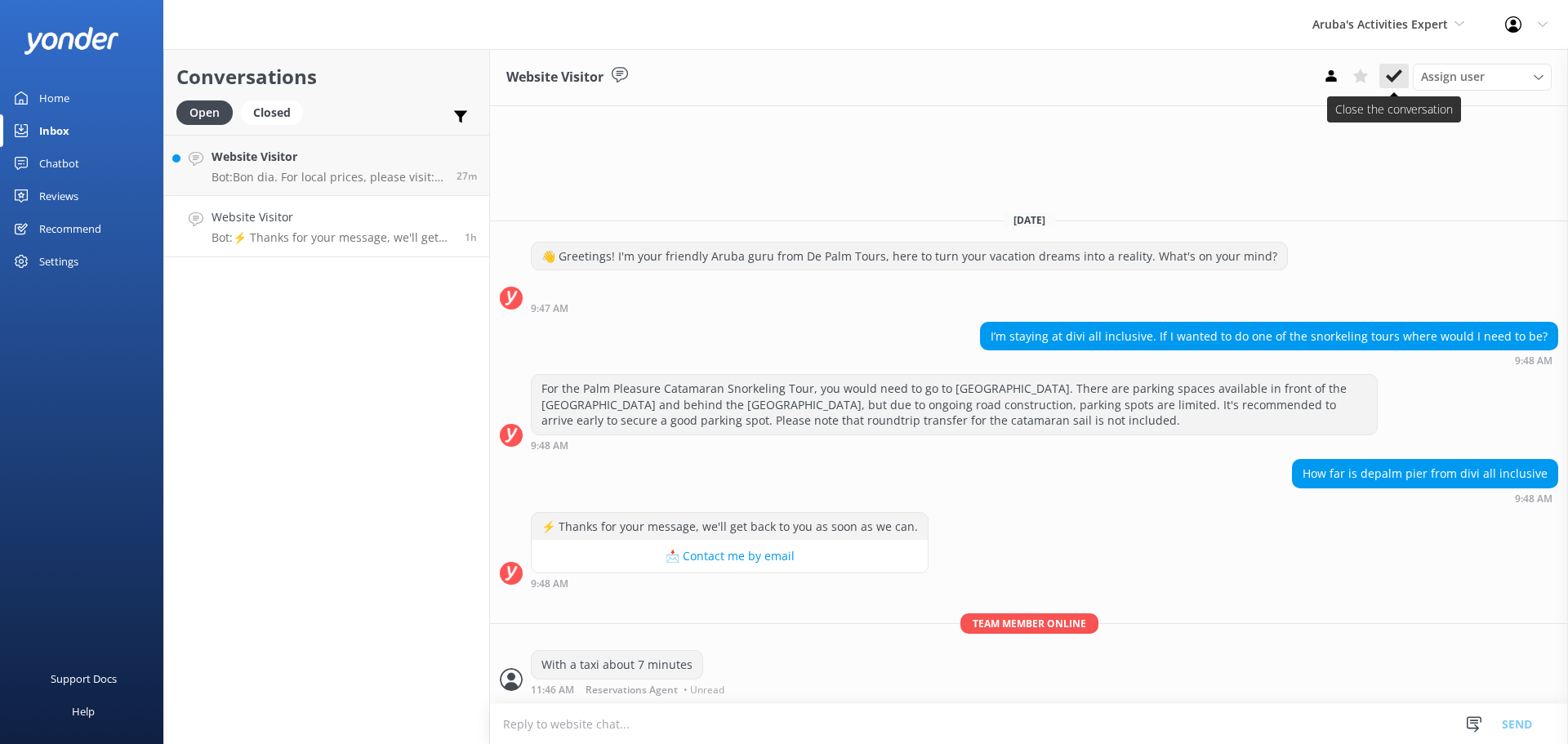
click at [1387, 83] on icon at bounding box center [1394, 76] width 16 height 16
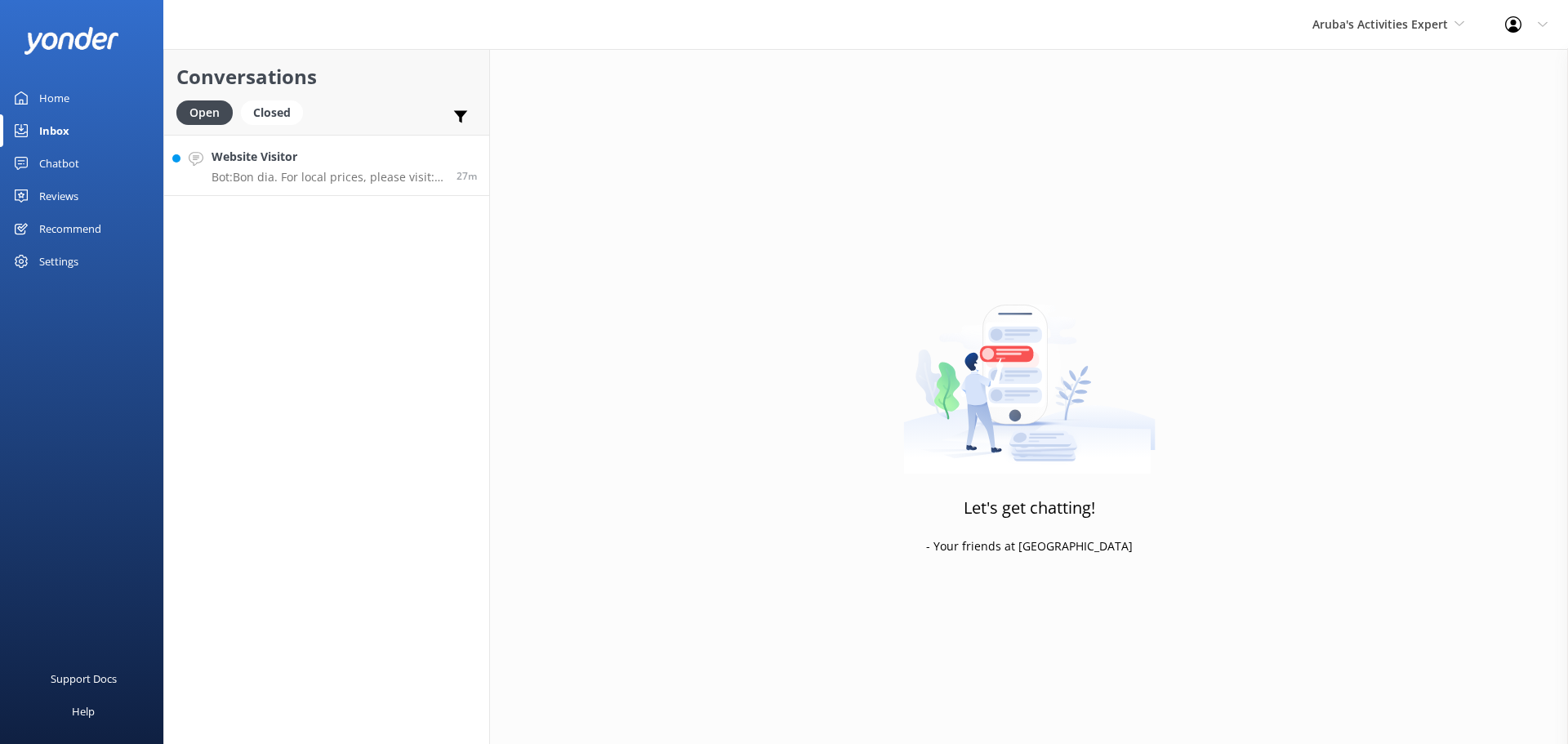
click at [313, 163] on h4 "Website Visitor" at bounding box center [328, 157] width 232 height 18
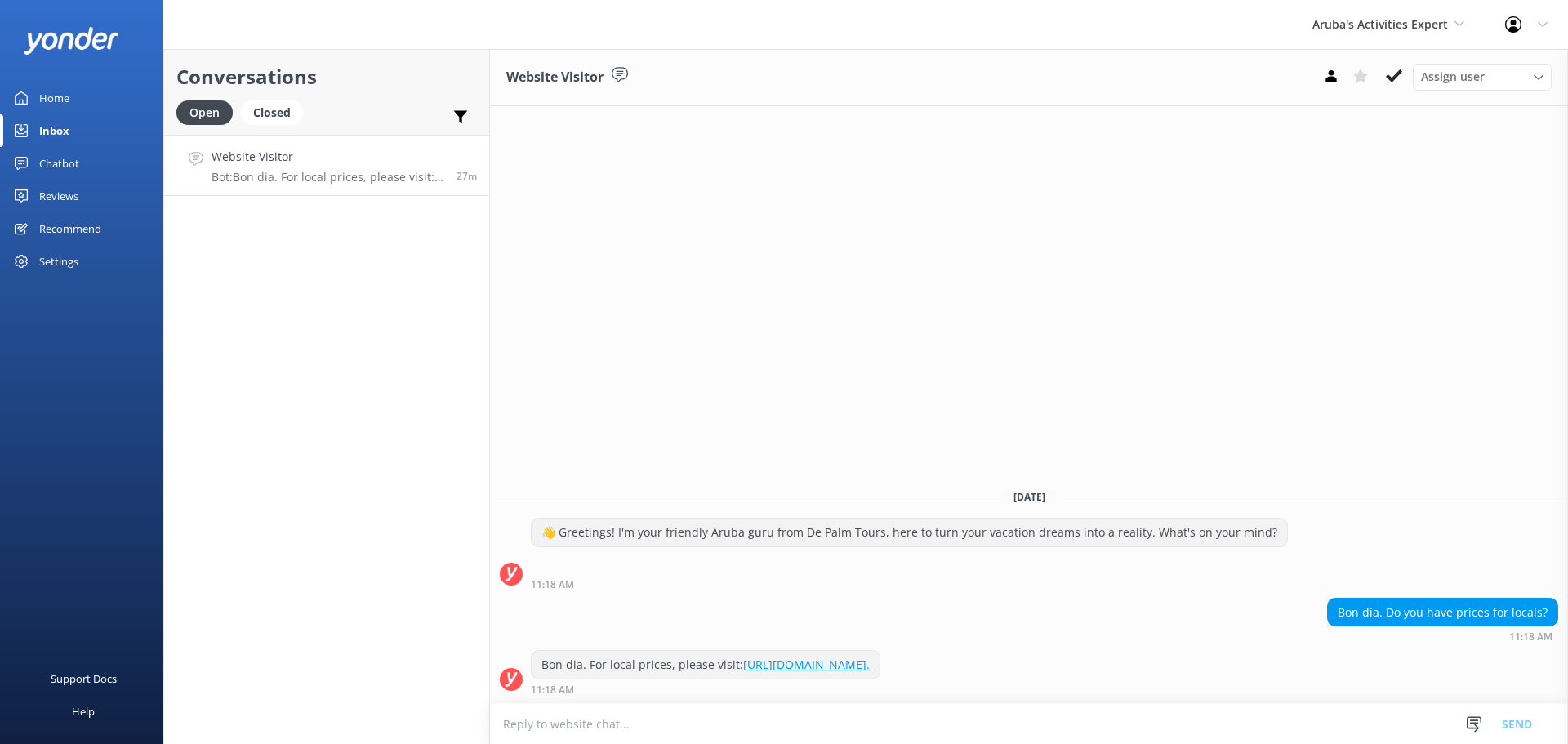
click at [729, 728] on textarea at bounding box center [1029, 723] width 1078 height 40
type textarea "prices for locals $115 per person"
click at [1520, 721] on button "Send" at bounding box center [1517, 724] width 61 height 41
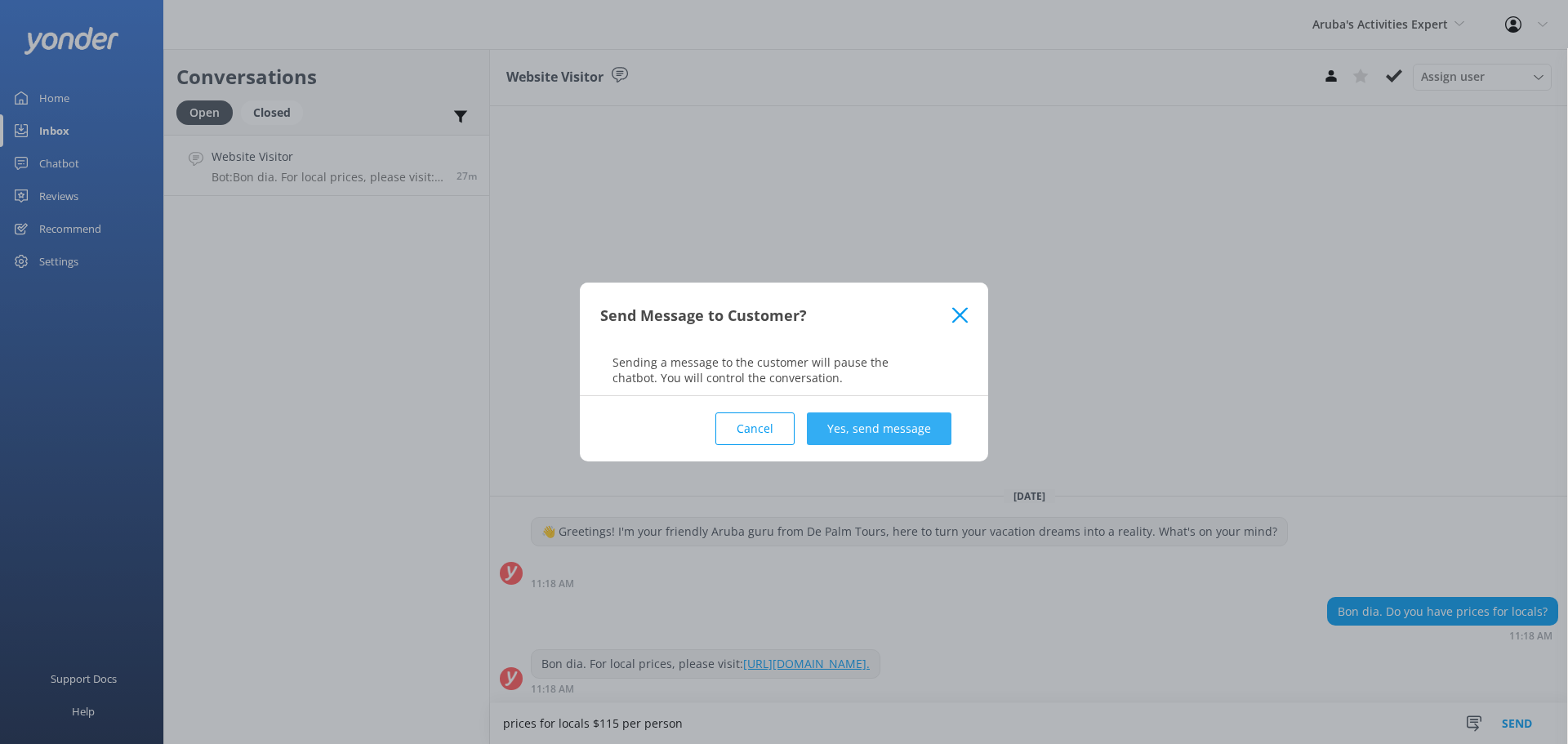
click at [858, 431] on button "Yes, send message" at bounding box center [879, 429] width 145 height 32
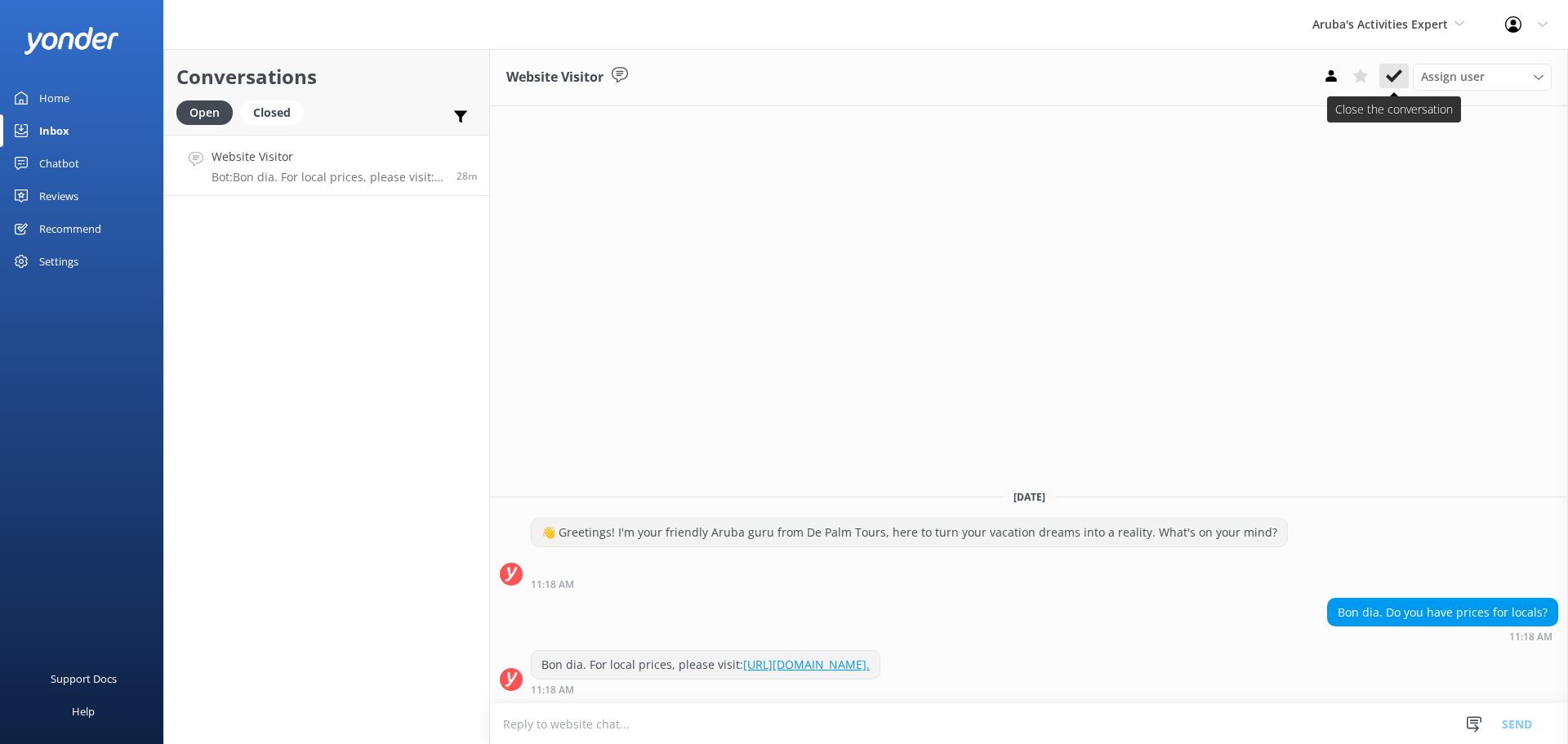
click at [1403, 76] on button at bounding box center [1394, 75] width 30 height 24
